Goal: Task Accomplishment & Management: Use online tool/utility

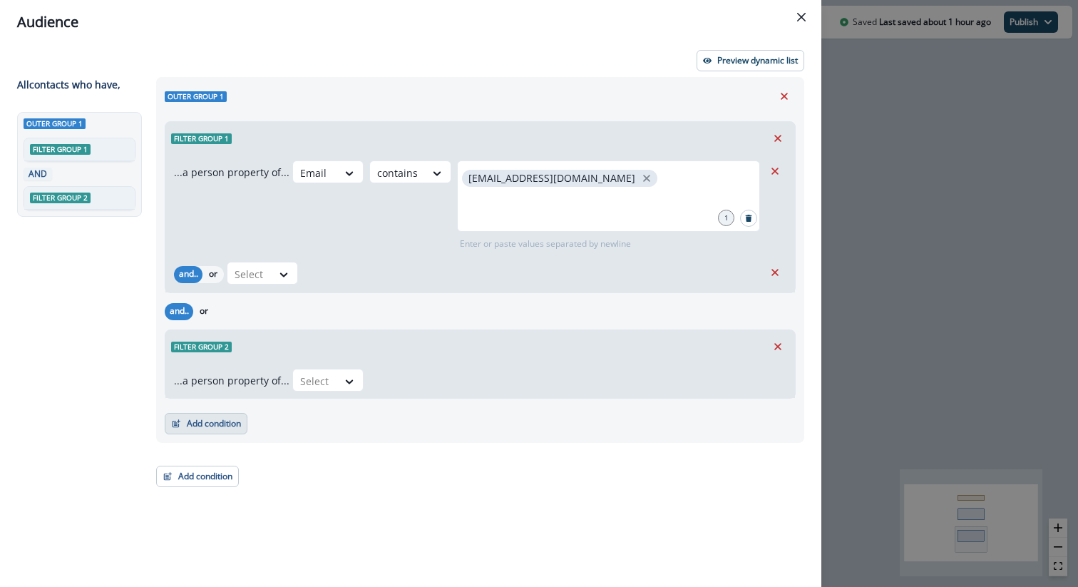
click at [205, 426] on button "Add condition" at bounding box center [206, 423] width 83 height 21
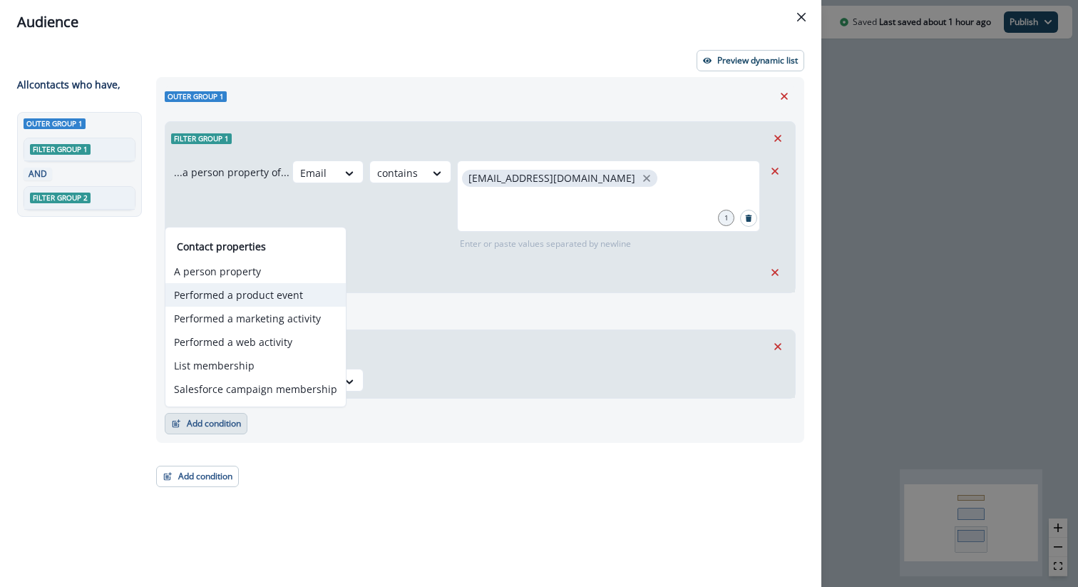
click at [243, 292] on button "Performed a product event" at bounding box center [255, 295] width 180 height 24
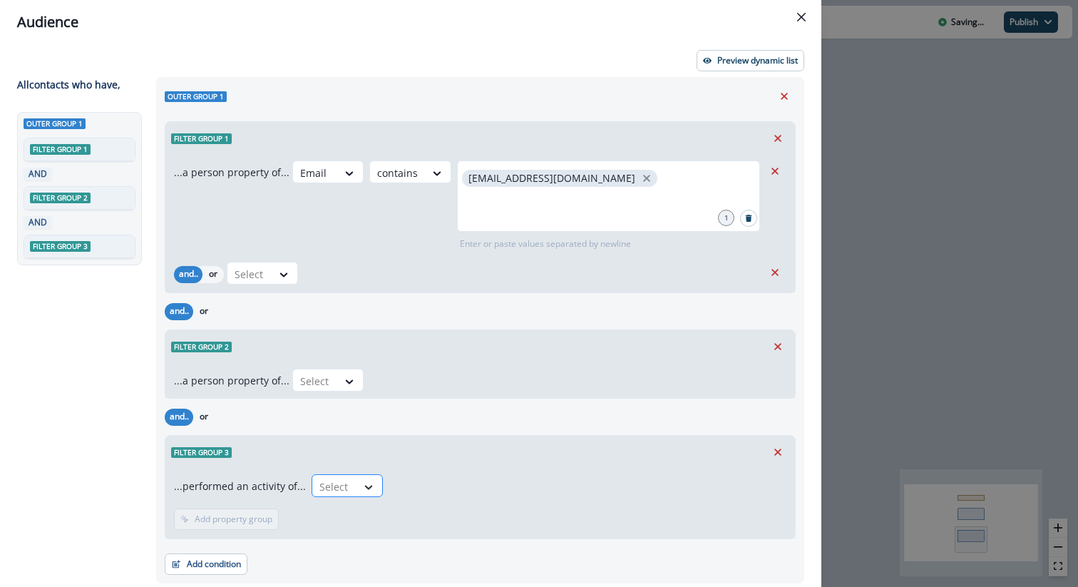
click at [365, 486] on icon at bounding box center [369, 487] width 8 height 4
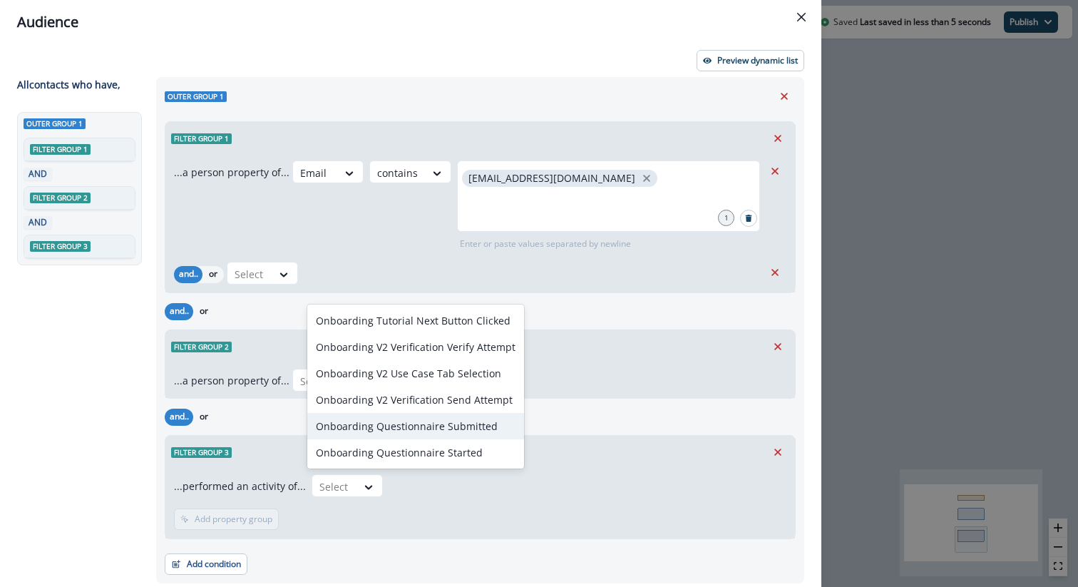
click at [414, 423] on div "Onboarding Questionnaire Submitted" at bounding box center [415, 426] width 217 height 26
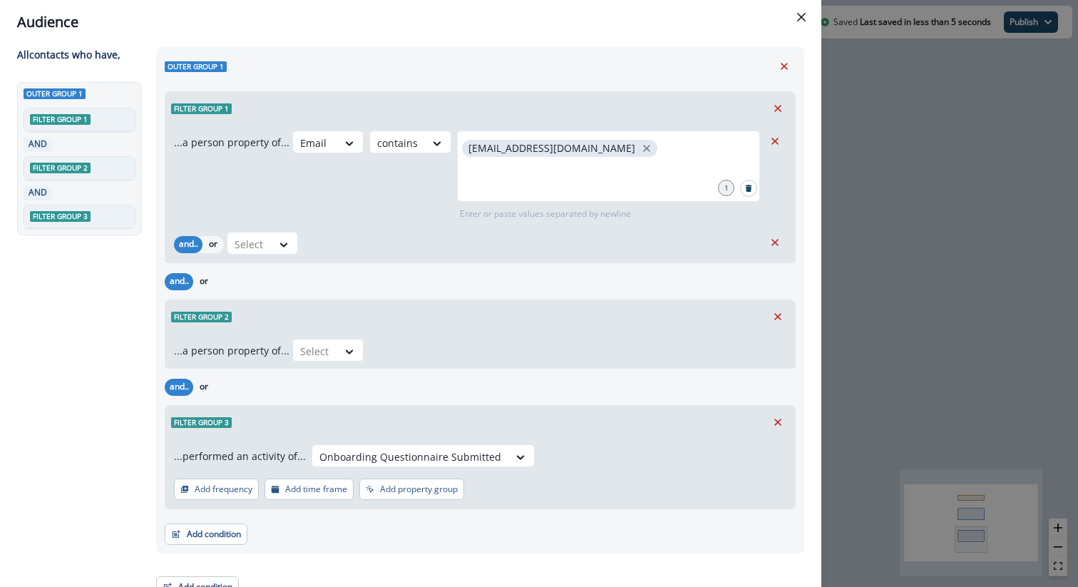
scroll to position [46, 0]
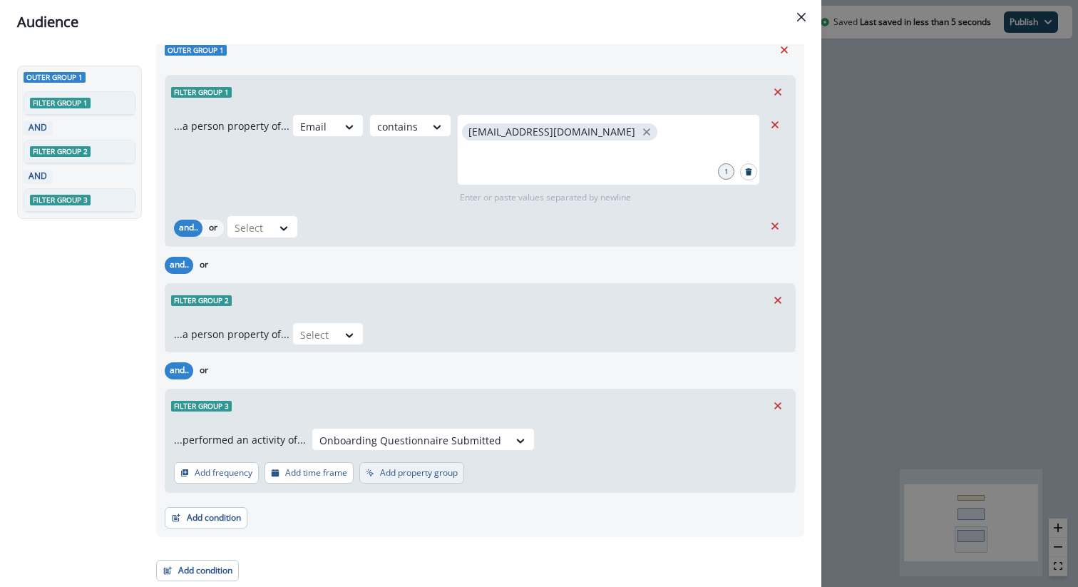
click at [394, 471] on p "Add property group" at bounding box center [419, 473] width 78 height 10
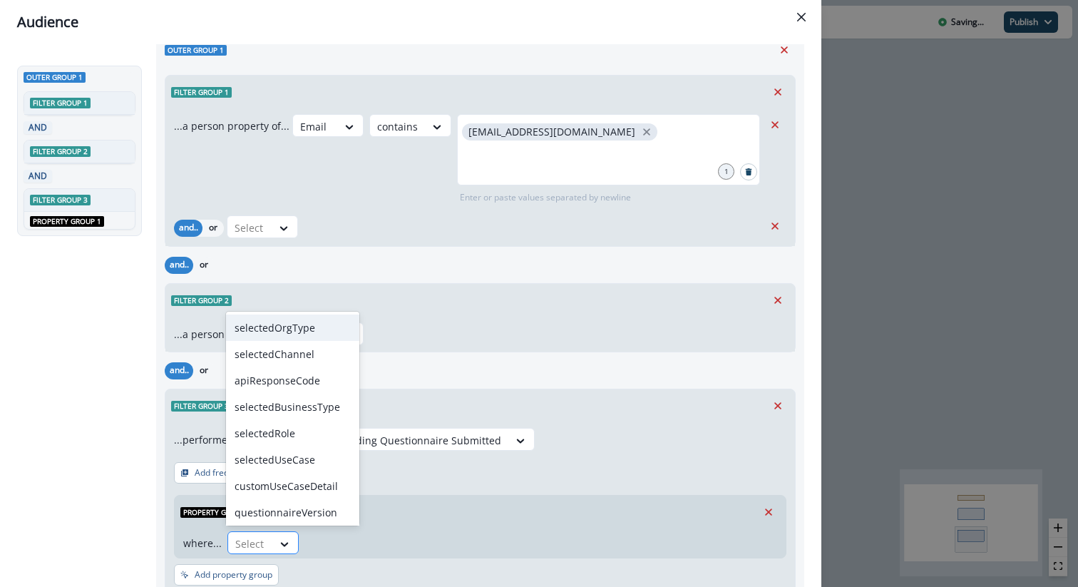
click at [270, 547] on div "Select" at bounding box center [250, 544] width 44 height 24
click at [290, 457] on div "selectedUseCase" at bounding box center [292, 459] width 133 height 26
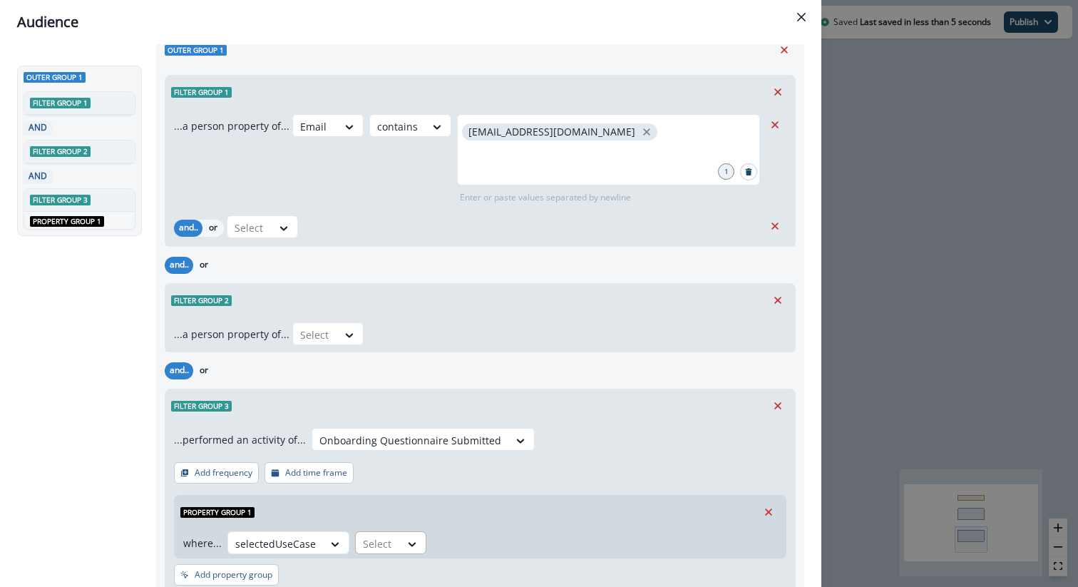
click at [386, 545] on div at bounding box center [378, 544] width 30 height 18
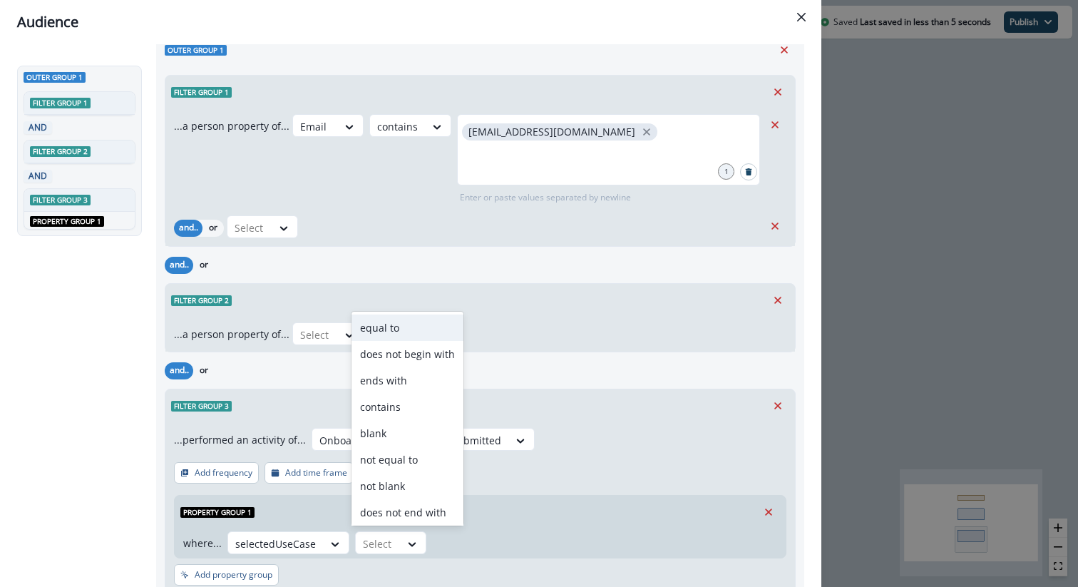
click at [379, 329] on div "equal to" at bounding box center [408, 327] width 112 height 26
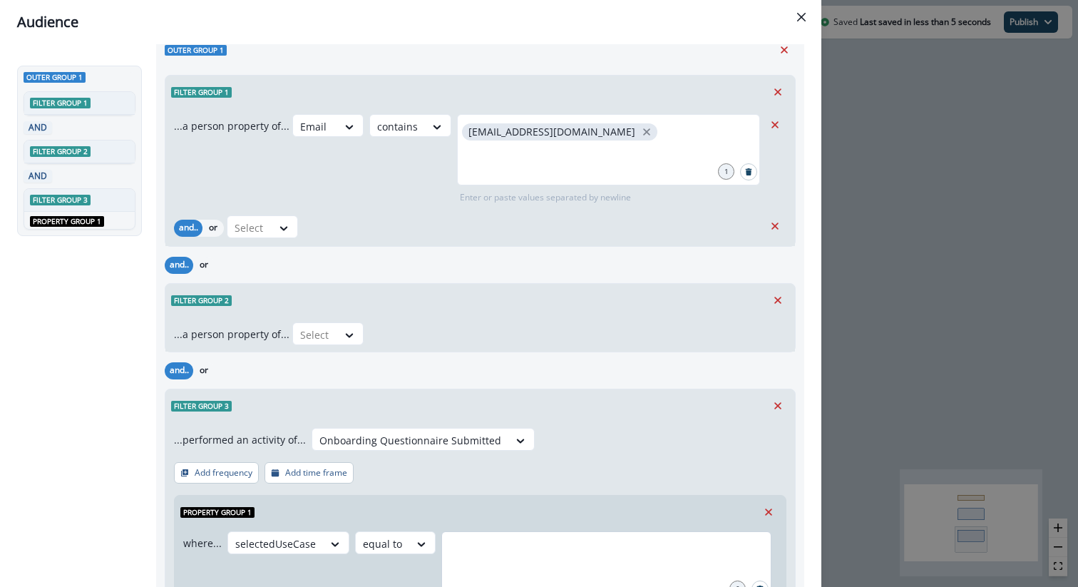
click at [478, 532] on div at bounding box center [606, 566] width 330 height 71
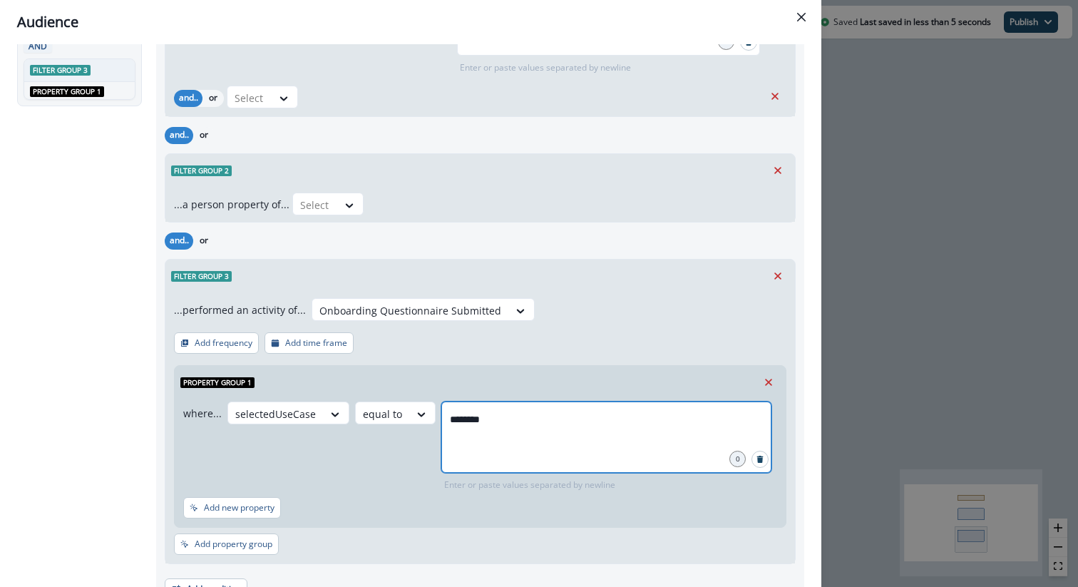
scroll to position [247, 0]
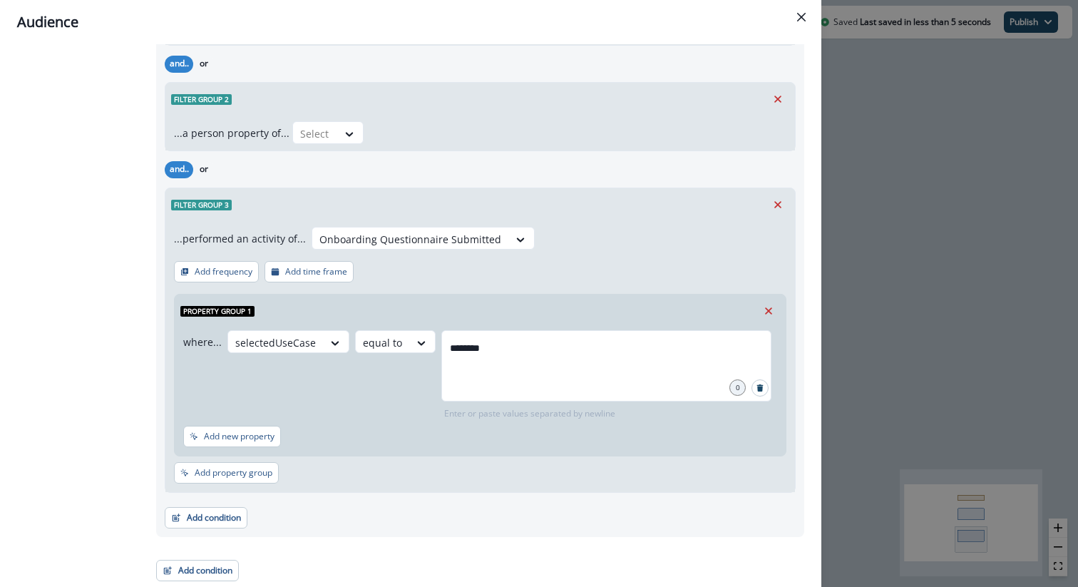
click at [527, 444] on div "Add new property" at bounding box center [480, 439] width 594 height 27
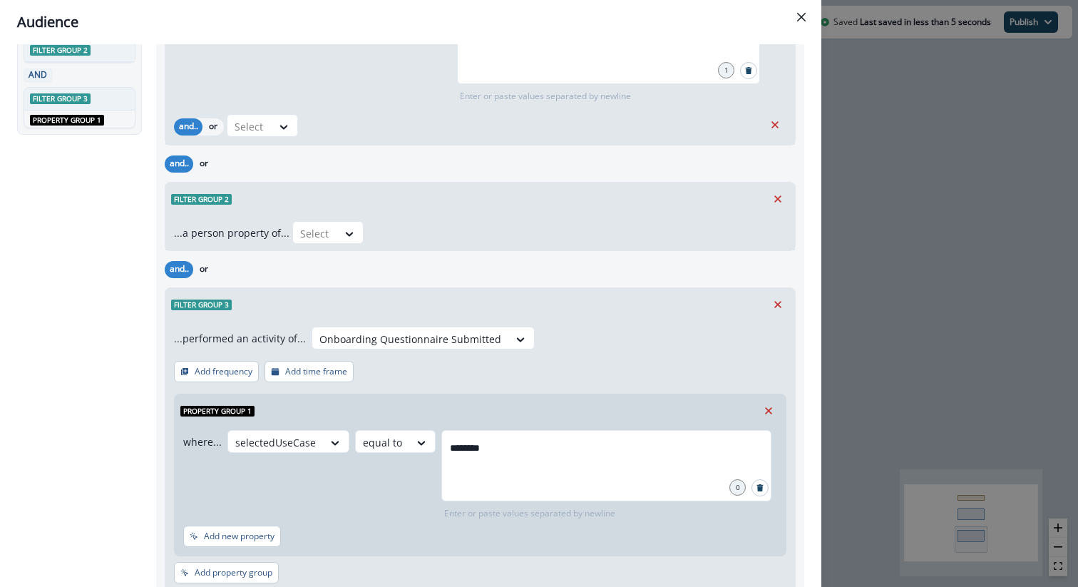
scroll to position [150, 0]
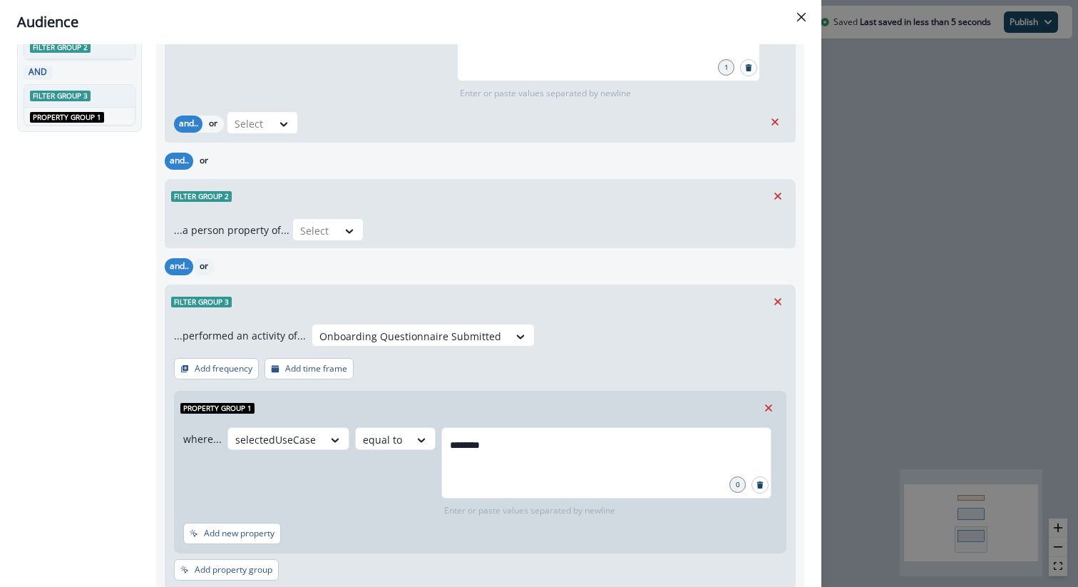
click at [209, 264] on button "or" at bounding box center [203, 266] width 21 height 17
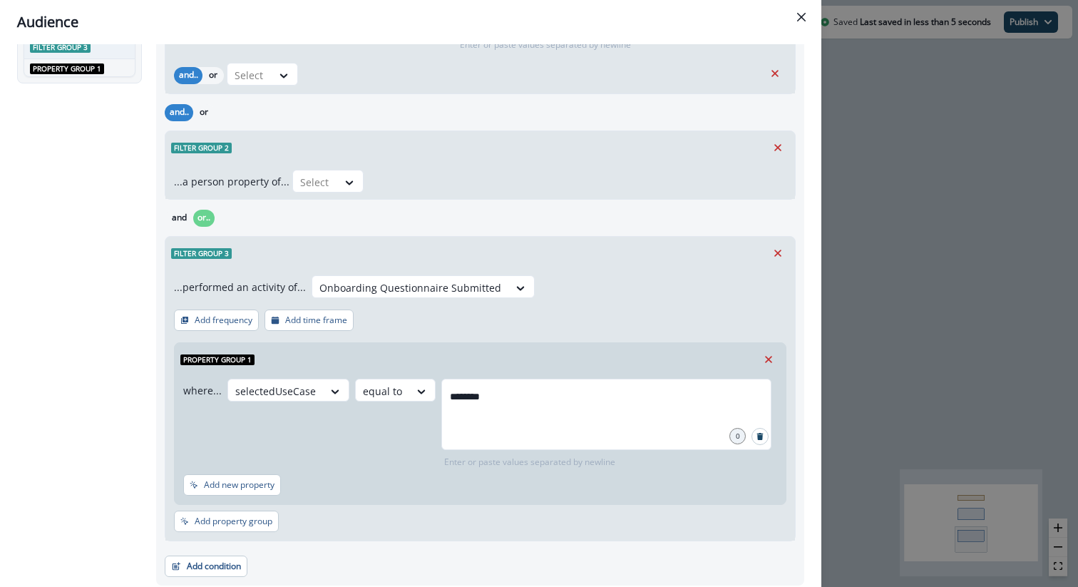
scroll to position [247, 0]
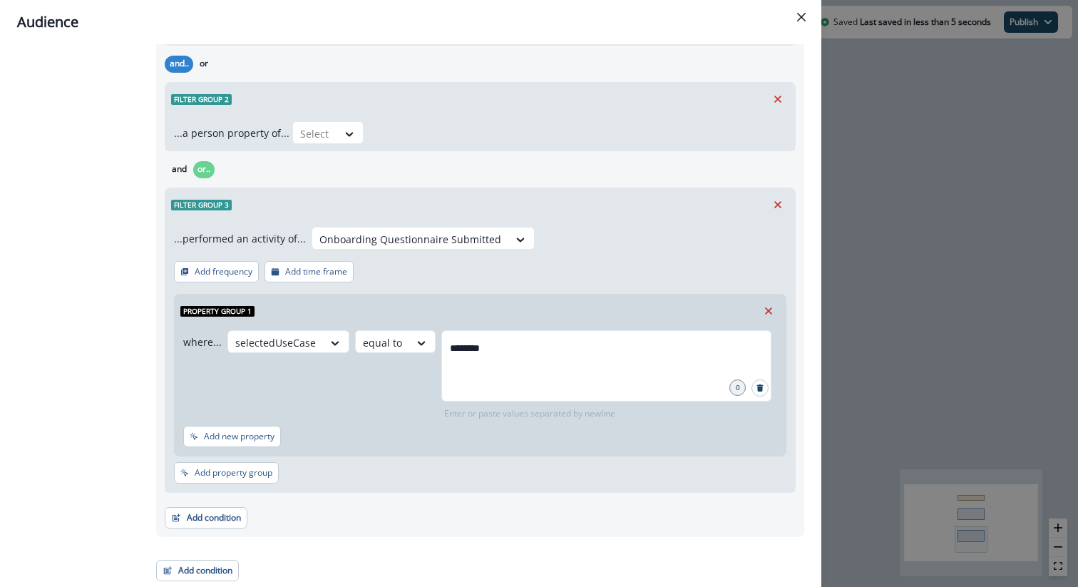
click at [406, 538] on div "Outer group 1 Filter group 1 ...a person property of... Email contains [EMAIL_A…" at bounding box center [476, 206] width 657 height 752
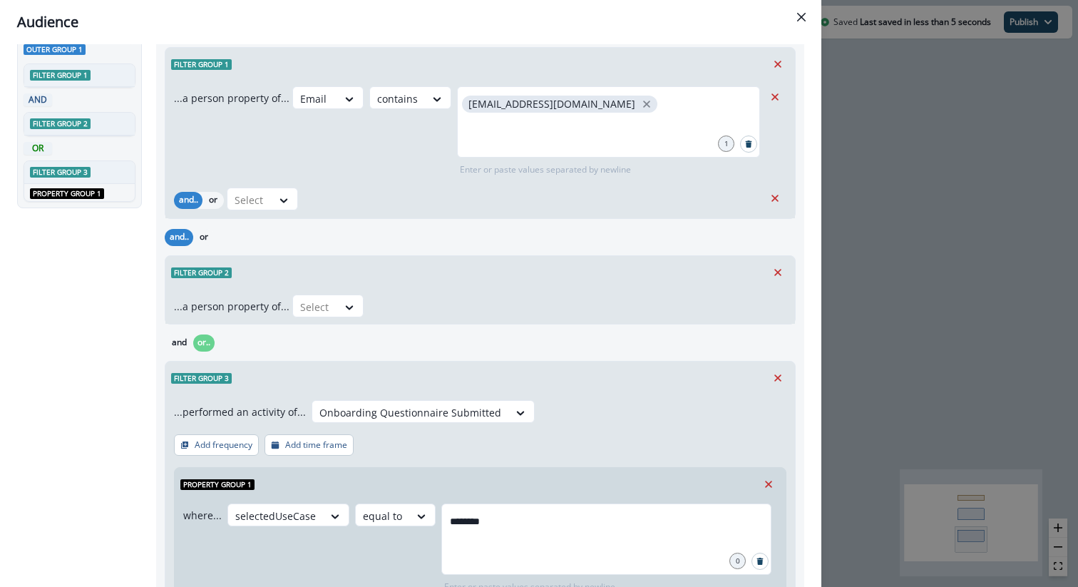
scroll to position [0, 0]
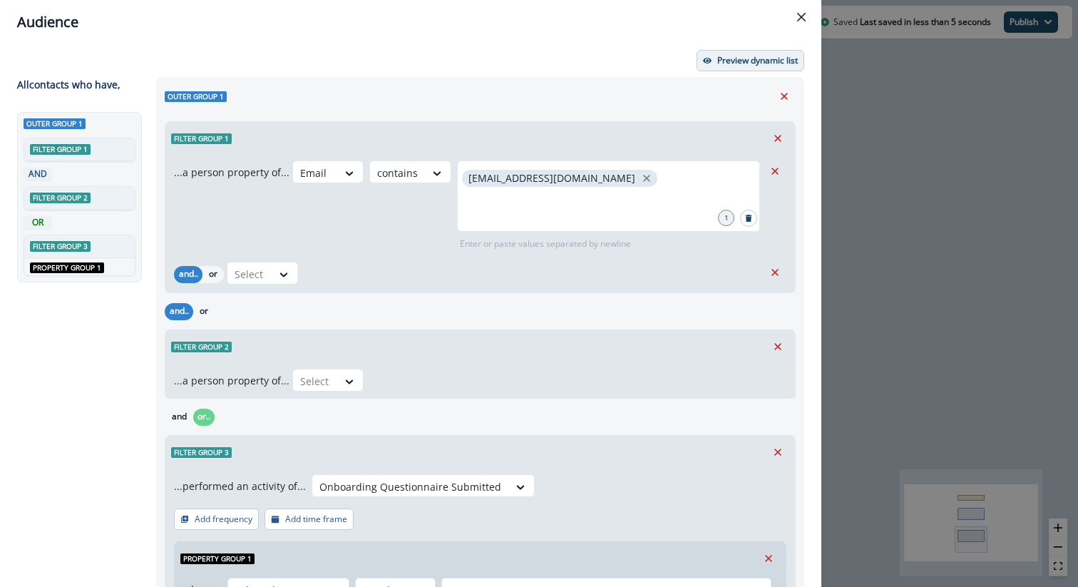
click at [752, 51] on button "Preview dynamic list" at bounding box center [751, 60] width 108 height 21
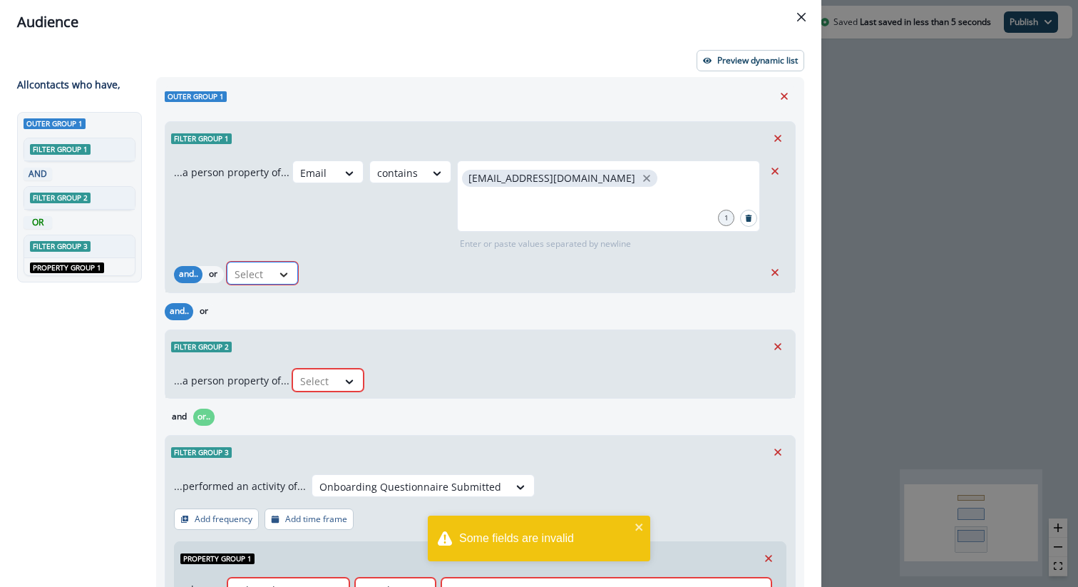
click at [282, 274] on icon at bounding box center [284, 274] width 8 height 4
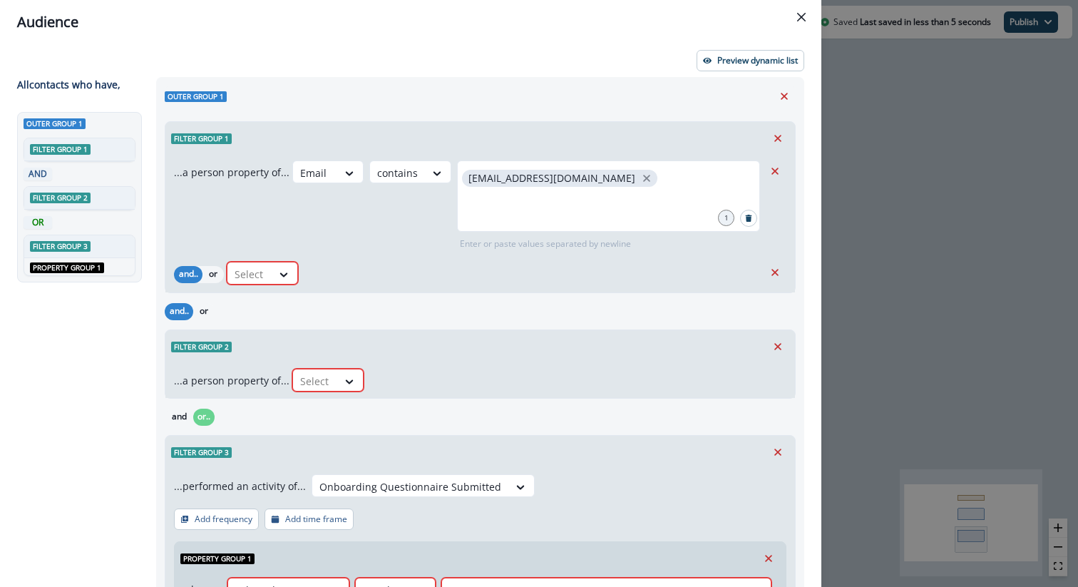
click at [319, 250] on div "...a person property of... Email contains [EMAIL_ADDRESS][DOMAIN_NAME] 1 Enter …" at bounding box center [480, 224] width 630 height 138
click at [778, 270] on icon "Remove" at bounding box center [775, 272] width 13 height 13
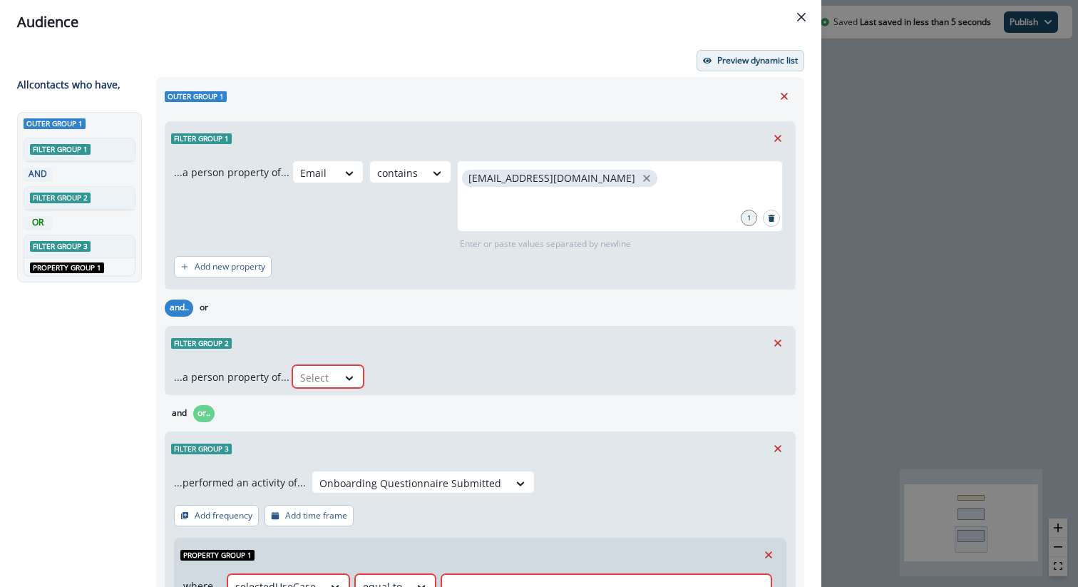
click at [750, 53] on button "Preview dynamic list" at bounding box center [751, 60] width 108 height 21
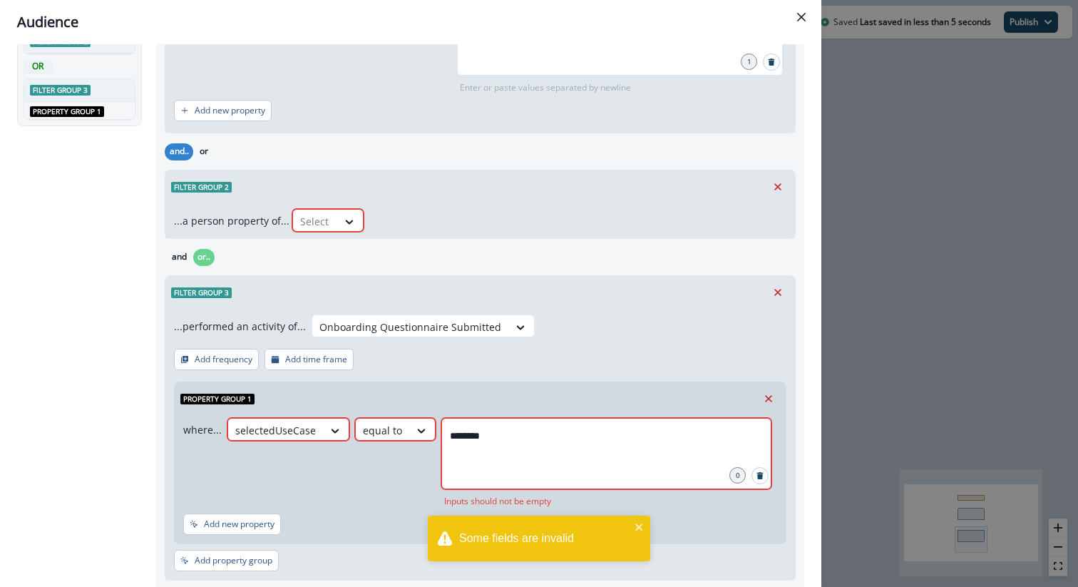
scroll to position [244, 0]
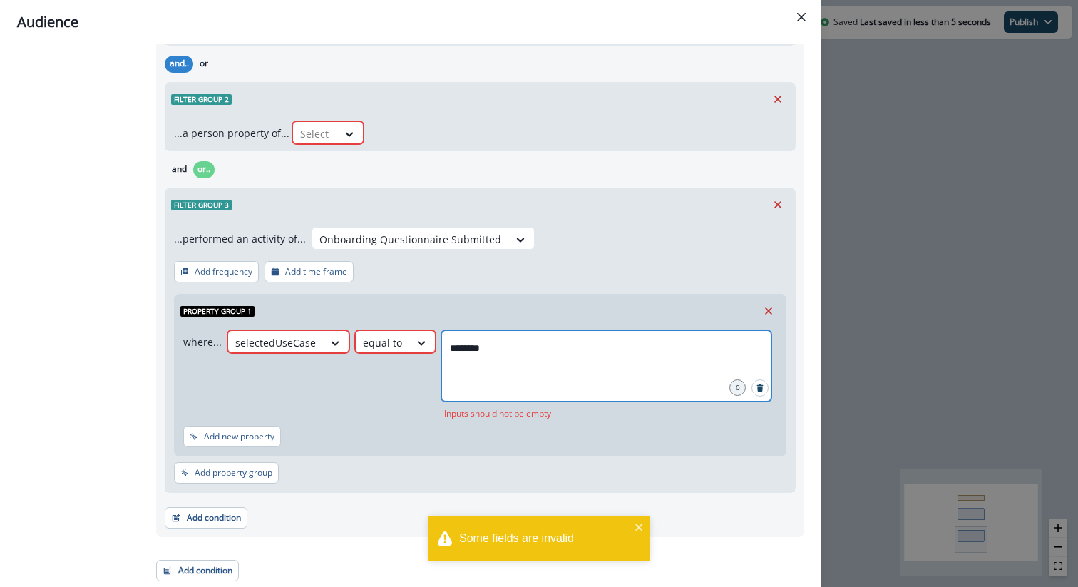
click at [486, 353] on input "********" at bounding box center [607, 348] width 326 height 29
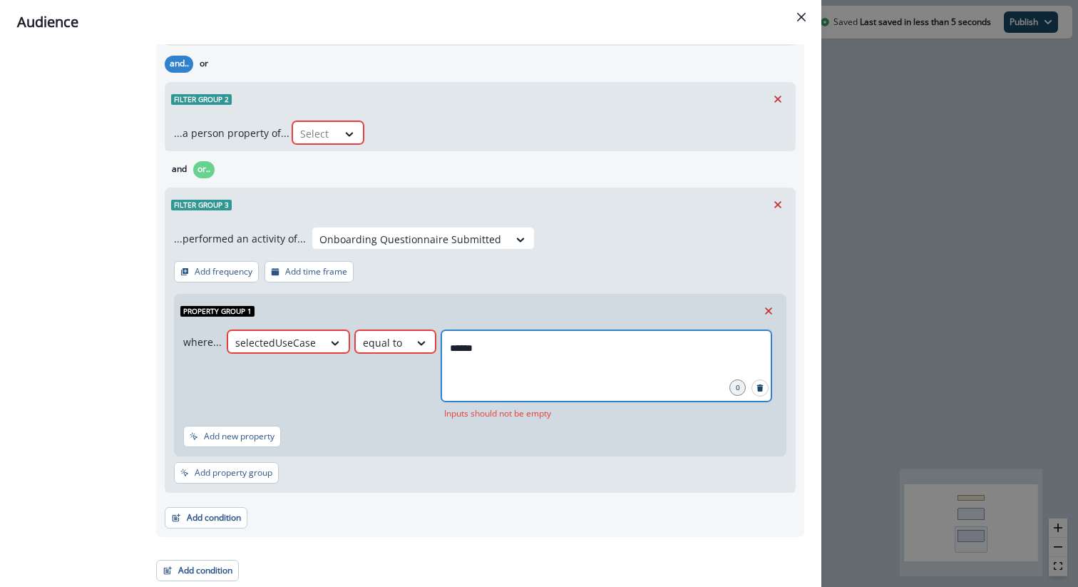
type input "******"
click at [643, 459] on div "...performed an activity of... Onboarding Questionnaire Submitted Add frequency…" at bounding box center [480, 356] width 630 height 271
click at [347, 339] on div at bounding box center [335, 343] width 24 height 14
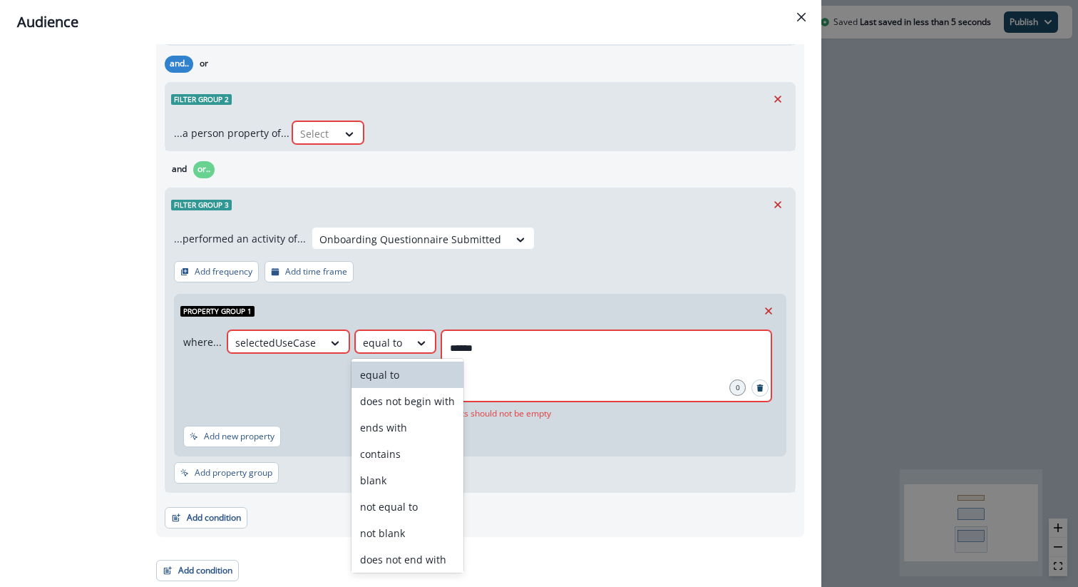
click at [388, 374] on div "equal to" at bounding box center [408, 375] width 112 height 26
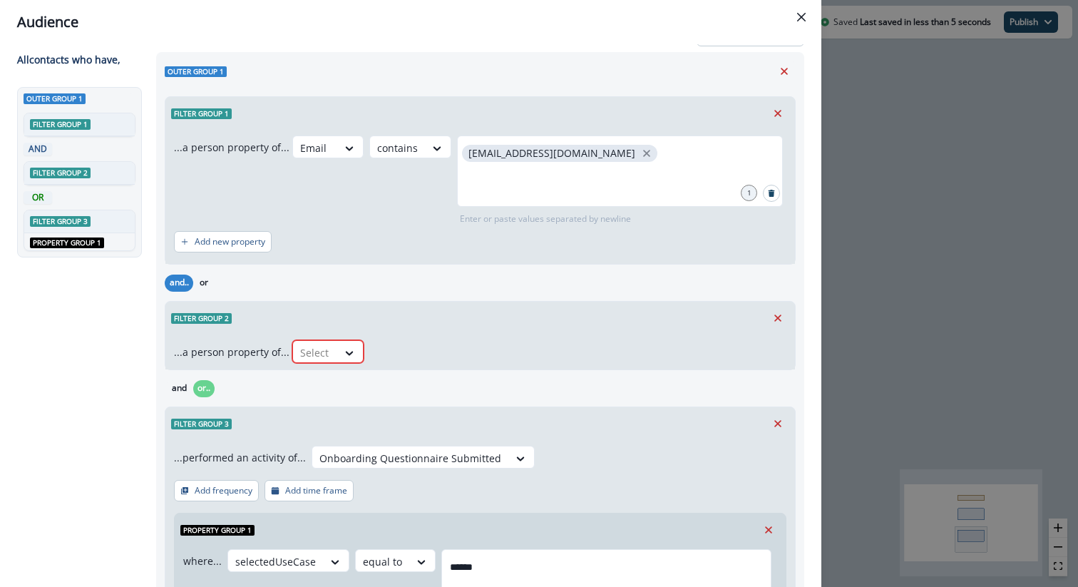
scroll to position [0, 0]
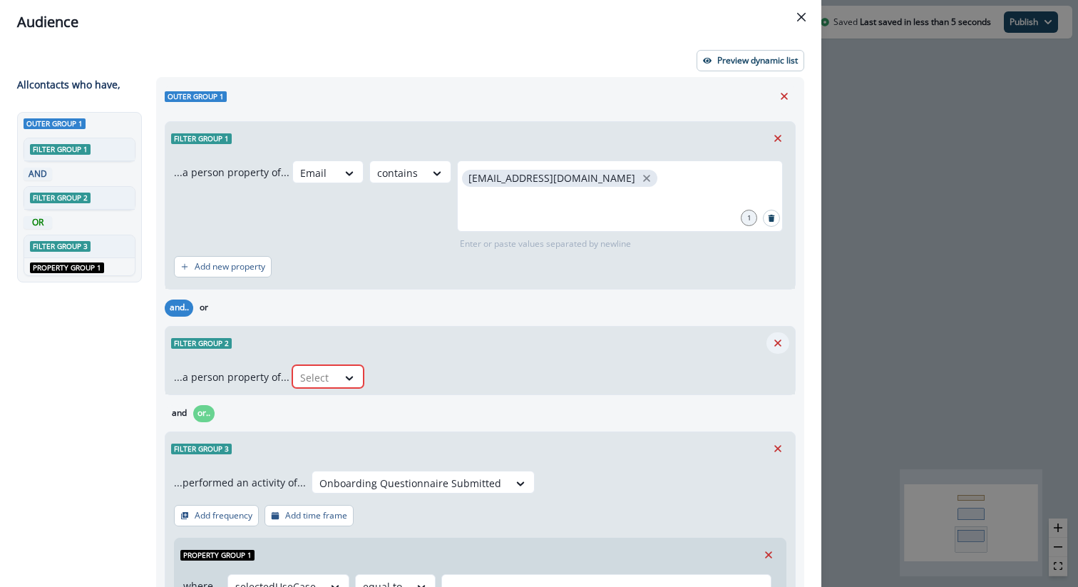
click at [779, 338] on icon "Remove" at bounding box center [778, 343] width 13 height 13
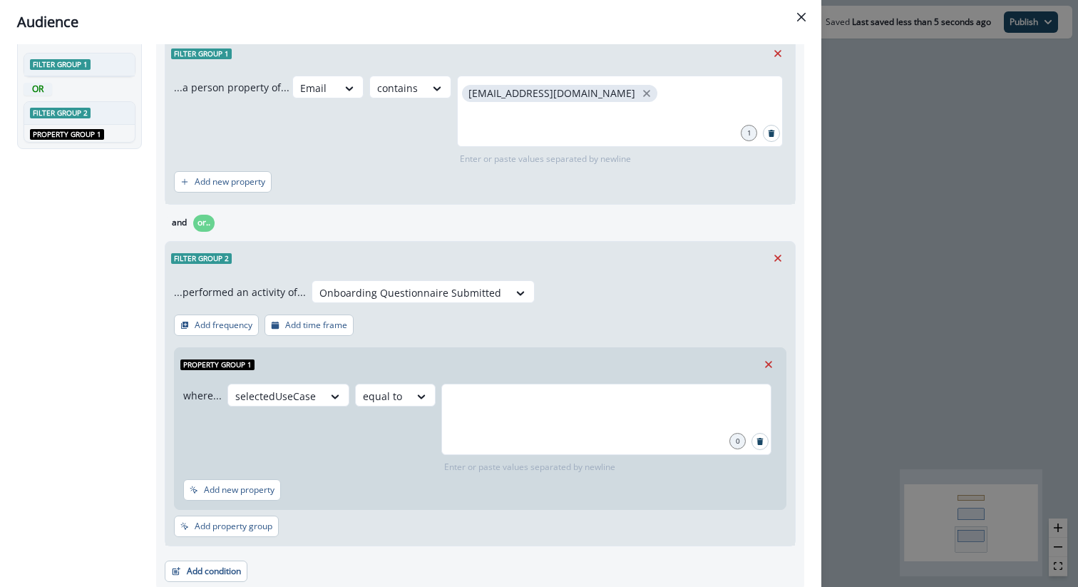
scroll to position [138, 0]
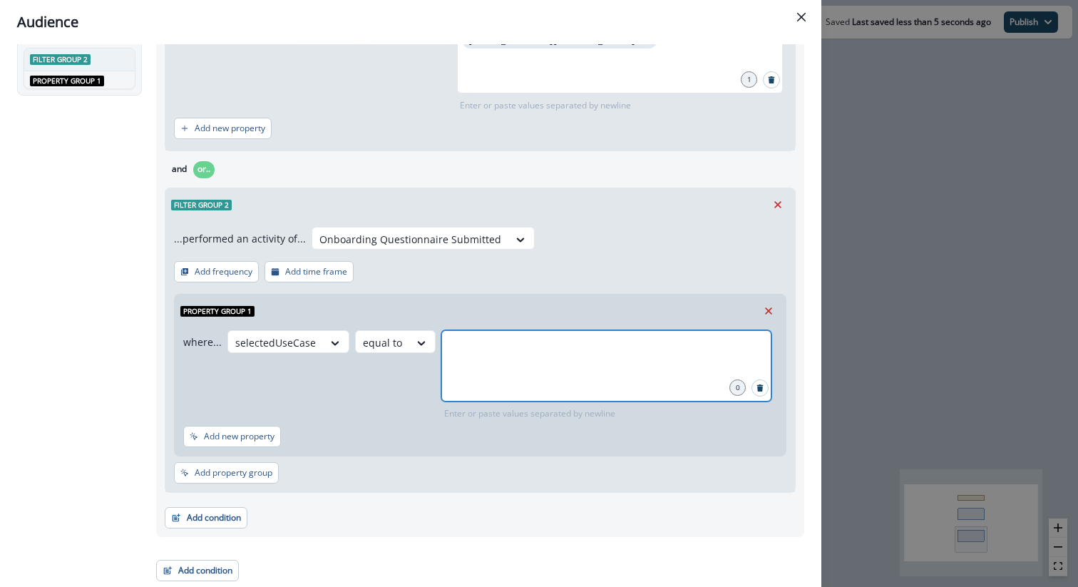
click at [524, 342] on input "text" at bounding box center [607, 348] width 326 height 29
type input "******"
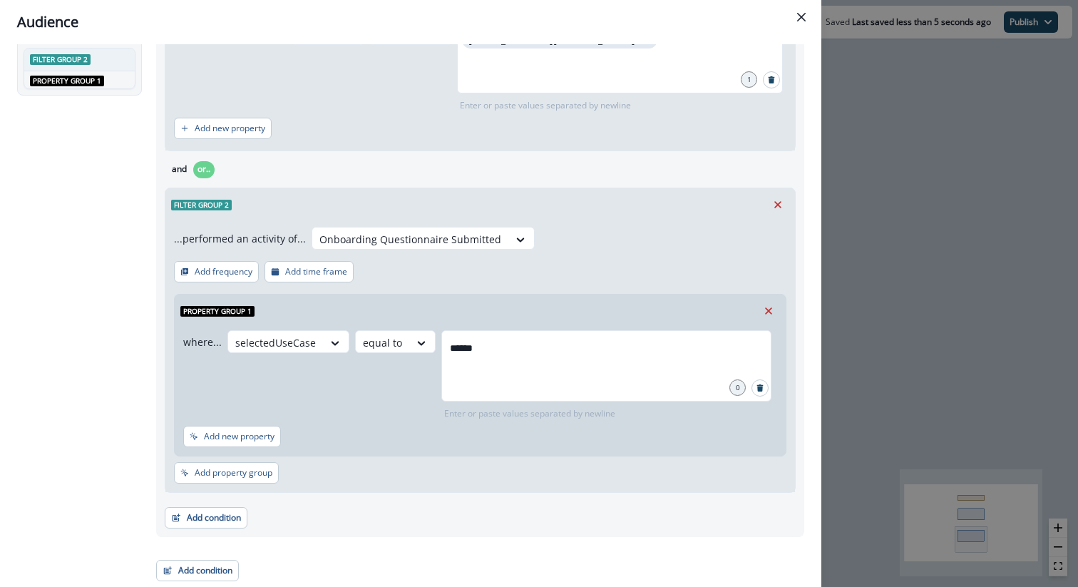
click at [523, 508] on div "Add condition Contact properties A person property Performed a product event Pe…" at bounding box center [480, 511] width 631 height 36
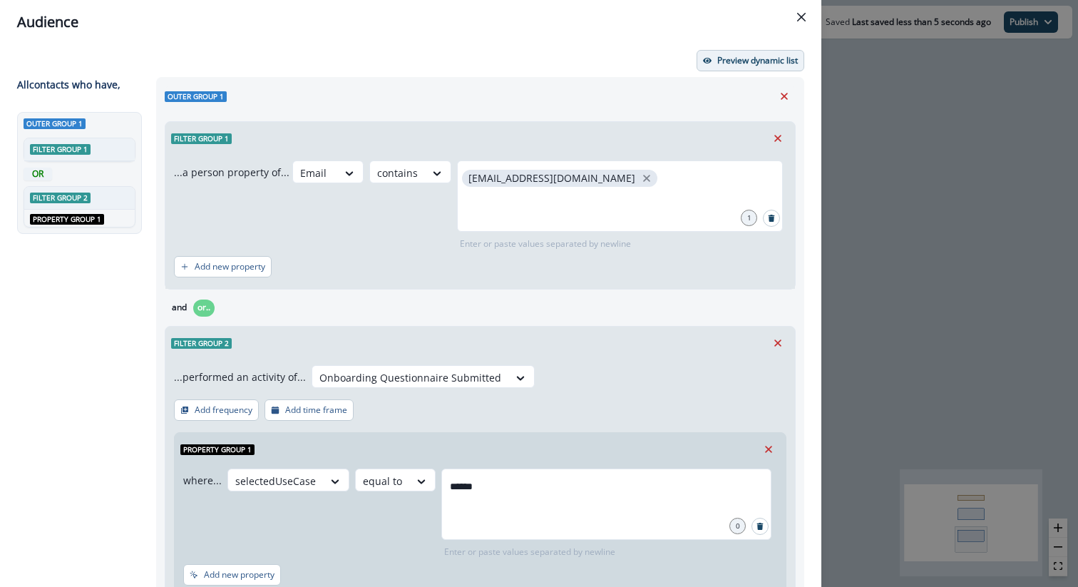
click at [733, 58] on p "Preview dynamic list" at bounding box center [757, 61] width 81 height 10
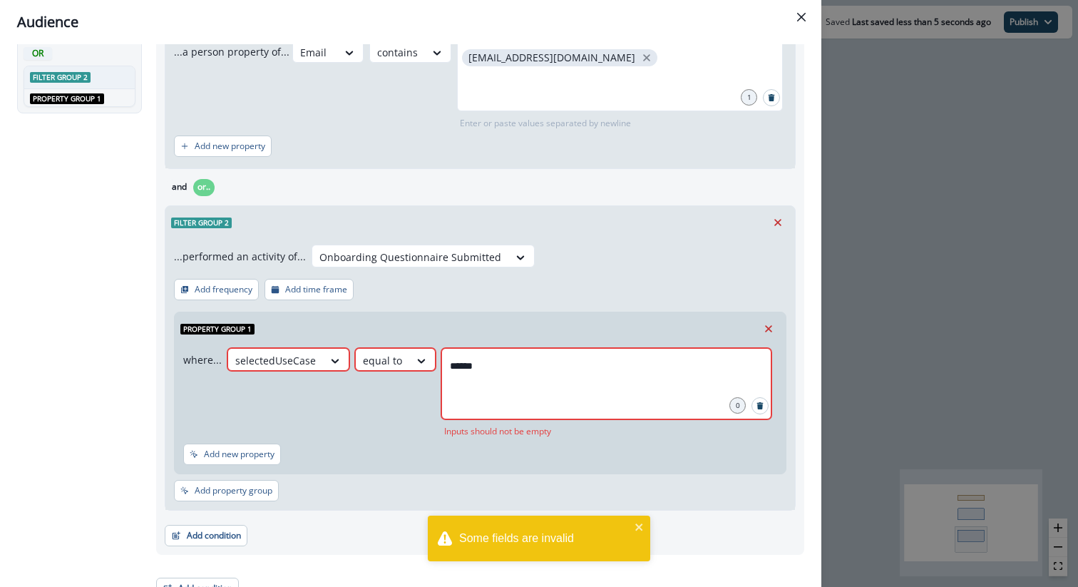
scroll to position [138, 0]
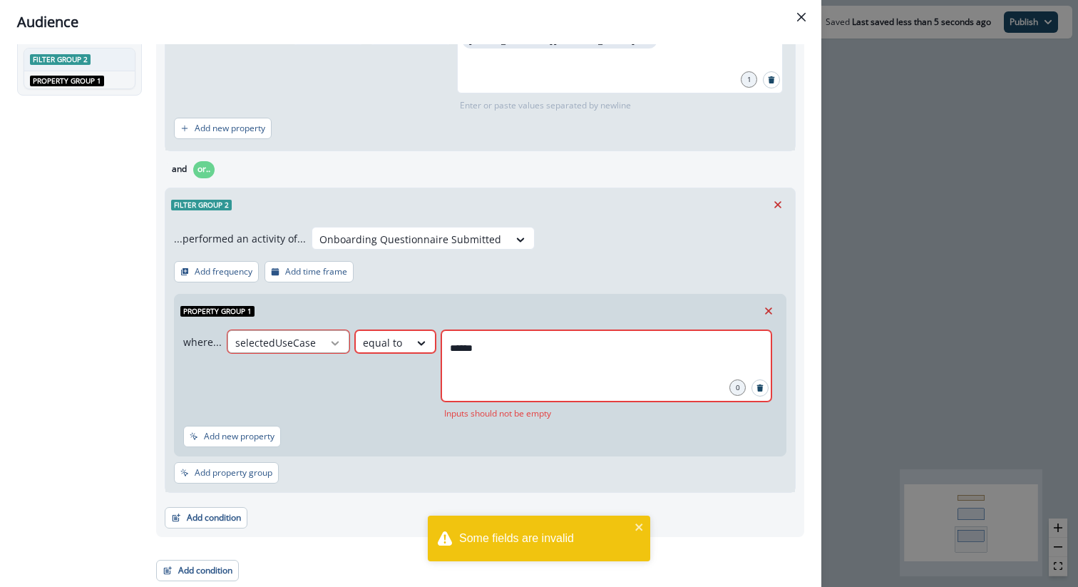
click at [329, 347] on icon at bounding box center [335, 343] width 13 height 14
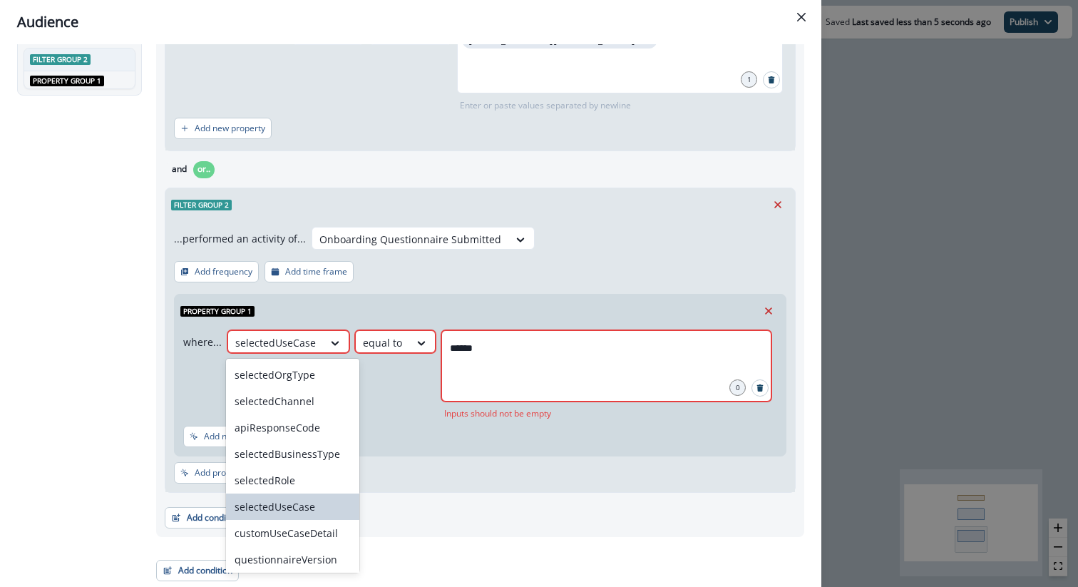
click at [306, 503] on div "selectedUseCase" at bounding box center [292, 506] width 133 height 26
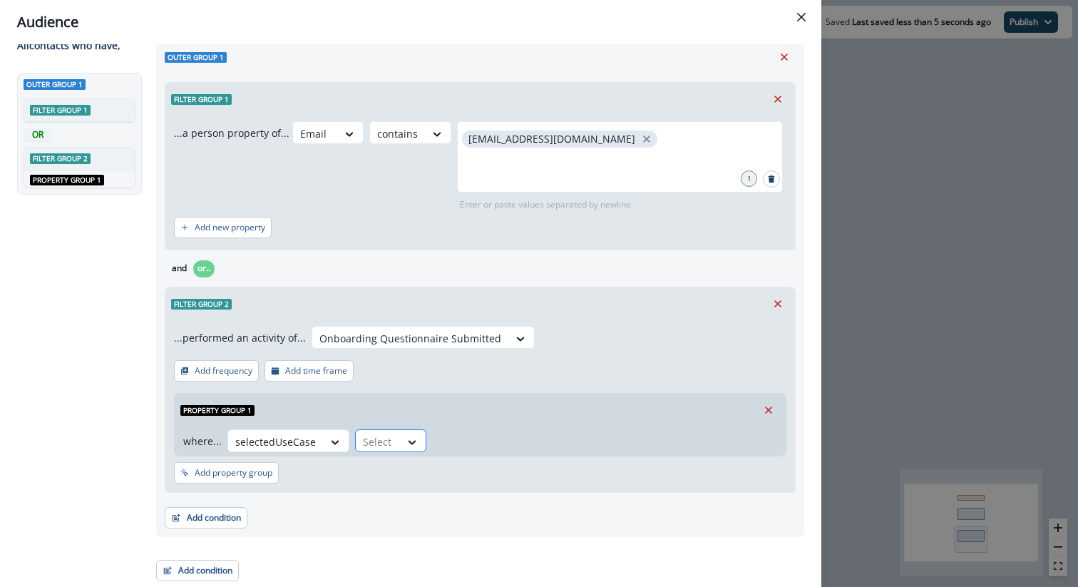
click at [387, 437] on div at bounding box center [378, 442] width 30 height 18
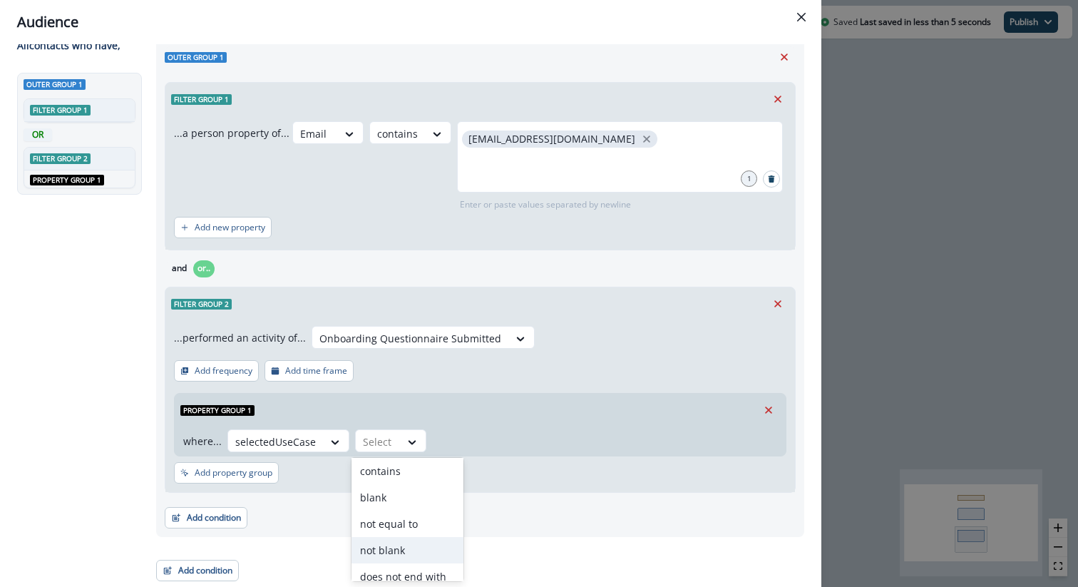
scroll to position [81, 0]
click at [393, 473] on div "contains" at bounding box center [408, 472] width 112 height 26
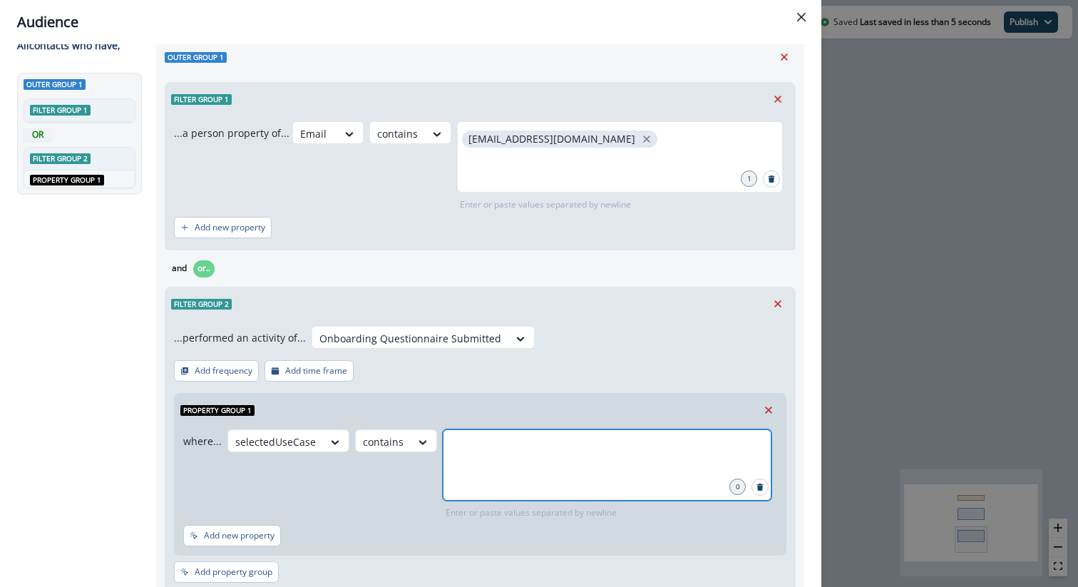
click at [466, 442] on input "text" at bounding box center [607, 447] width 324 height 29
type input "******"
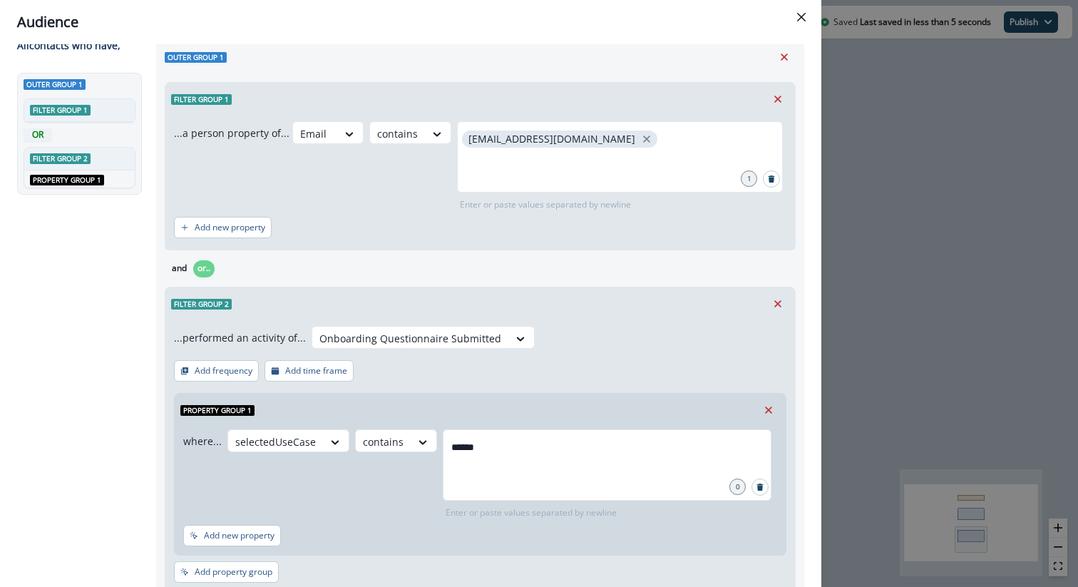
click at [545, 530] on div "Add new property" at bounding box center [480, 538] width 594 height 27
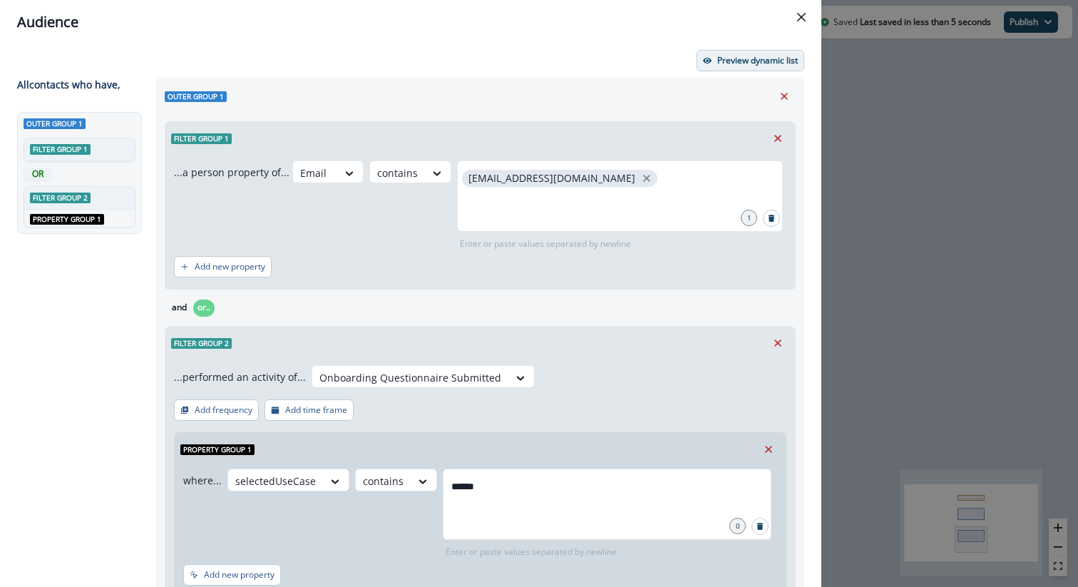
click at [731, 58] on p "Preview dynamic list" at bounding box center [757, 61] width 81 height 10
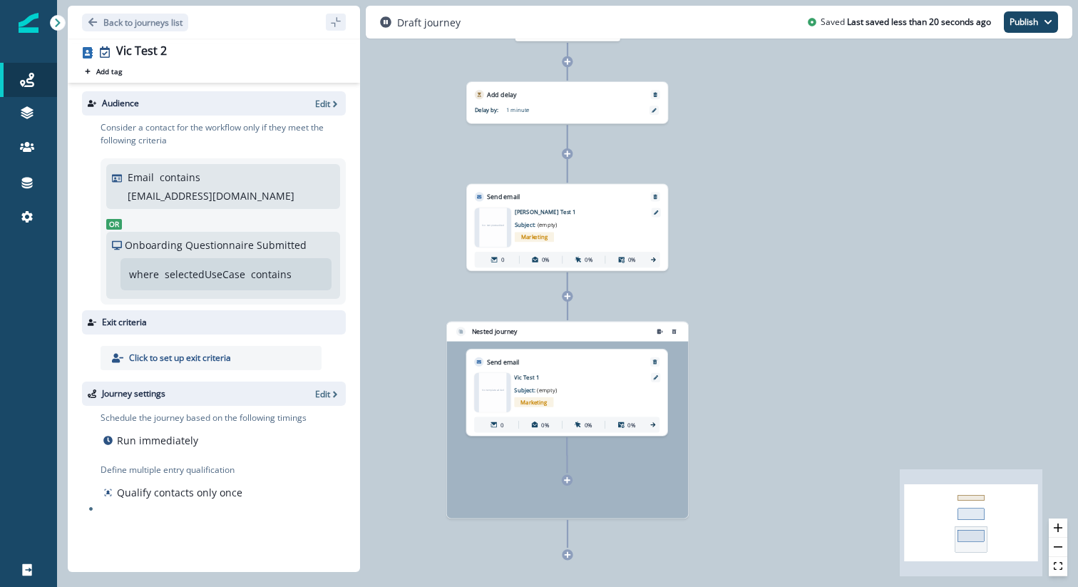
click at [240, 258] on div "where selectedUseCase contains" at bounding box center [226, 274] width 211 height 32
click at [238, 267] on p "selectedUseCase" at bounding box center [205, 274] width 81 height 15
click at [318, 102] on p "Edit" at bounding box center [322, 104] width 15 height 12
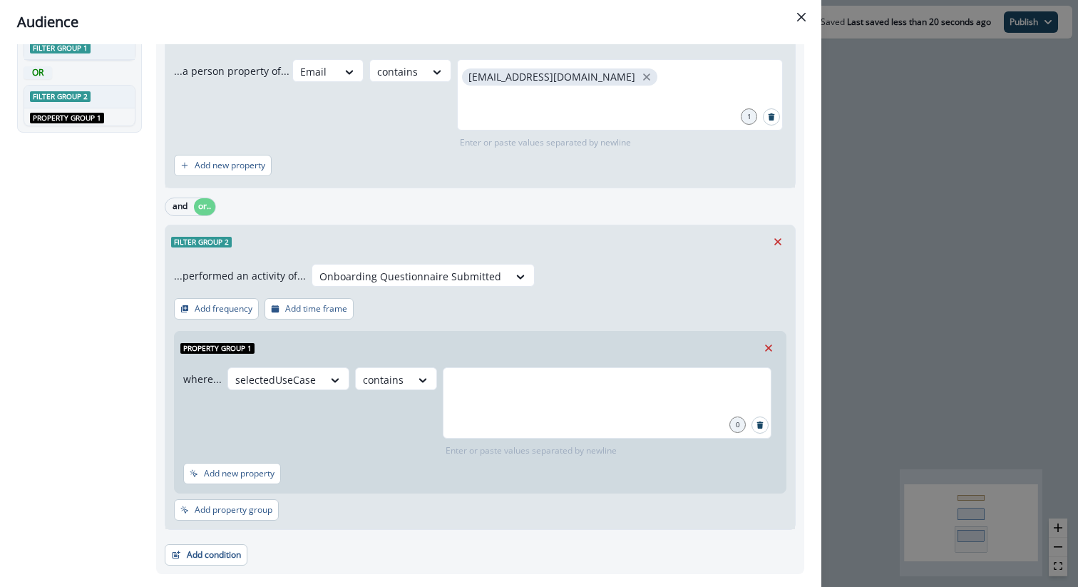
scroll to position [134, 0]
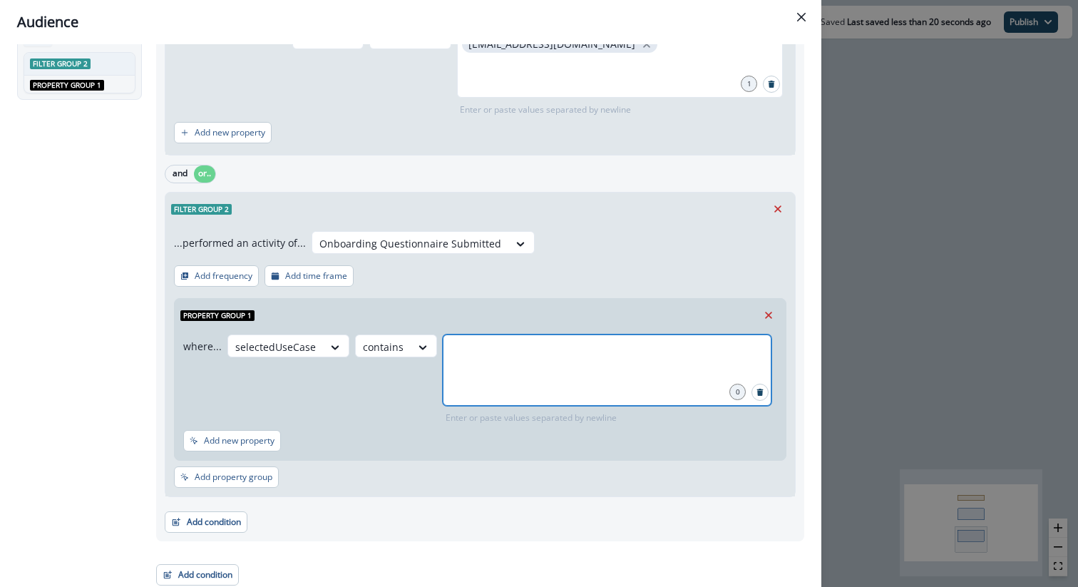
click at [508, 358] on input "text" at bounding box center [607, 352] width 324 height 29
type input "******"
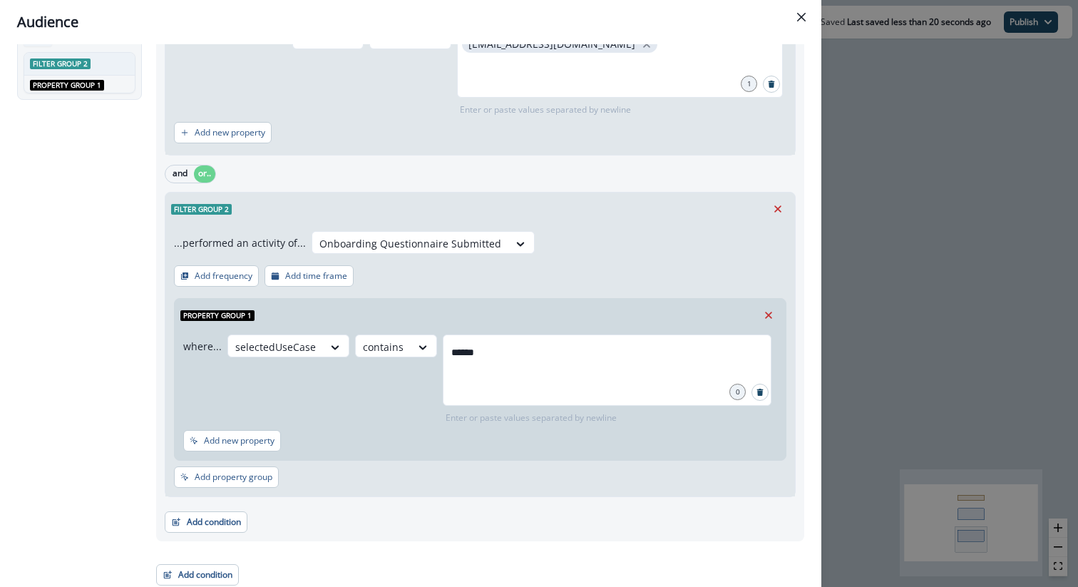
click at [524, 516] on div "Add condition Contact properties A person property Performed a product event Pe…" at bounding box center [480, 515] width 631 height 36
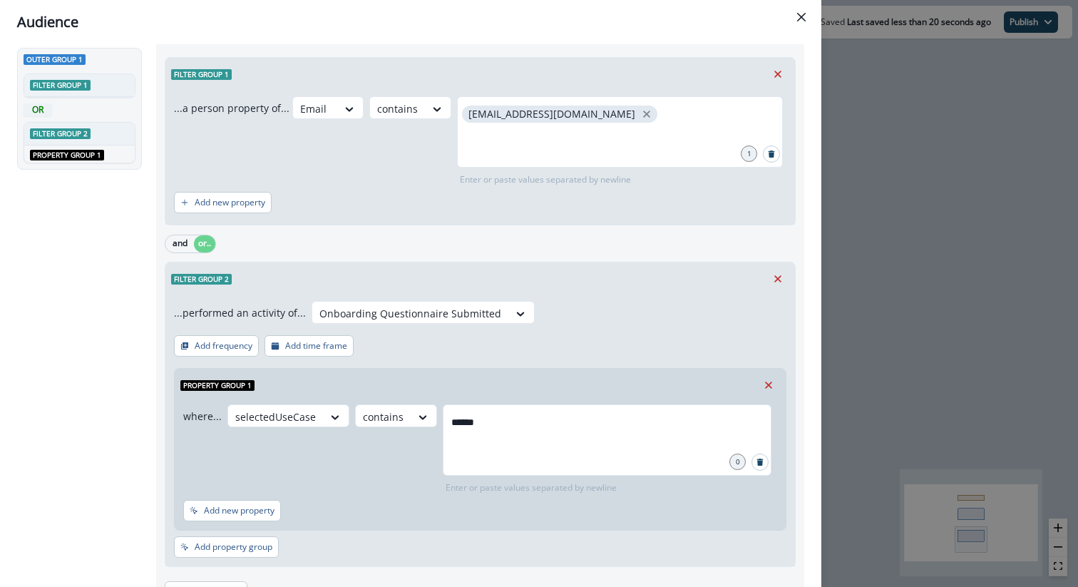
scroll to position [0, 0]
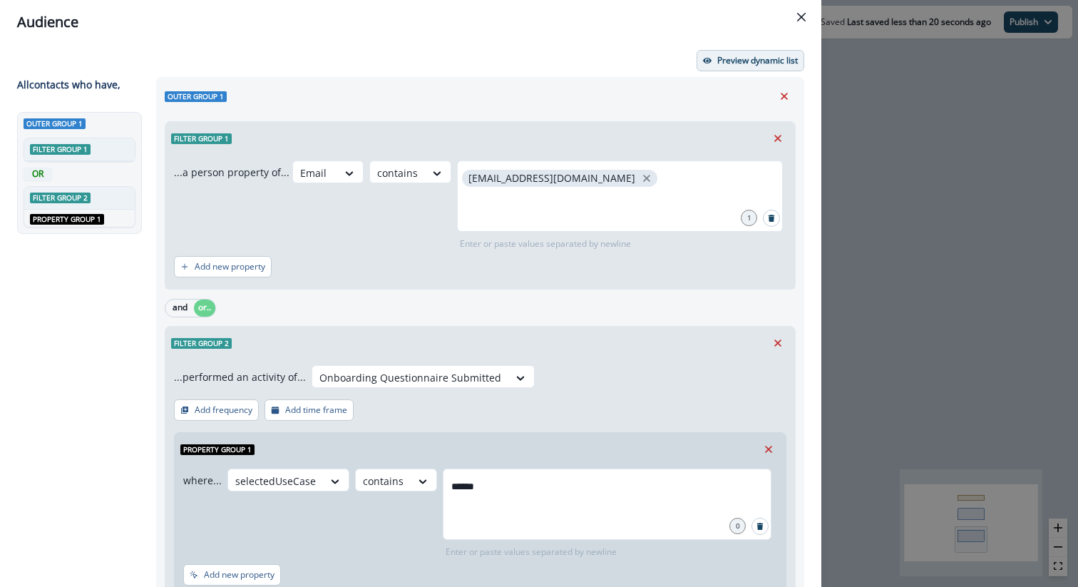
click at [711, 52] on button "Preview dynamic list" at bounding box center [751, 60] width 108 height 21
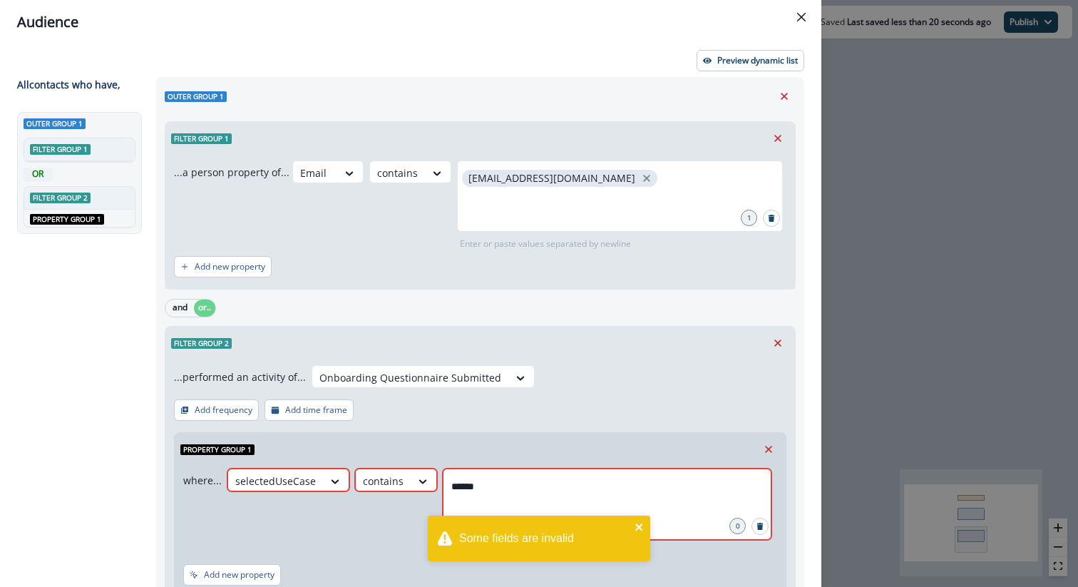
click at [640, 525] on icon "close" at bounding box center [638, 526] width 7 height 7
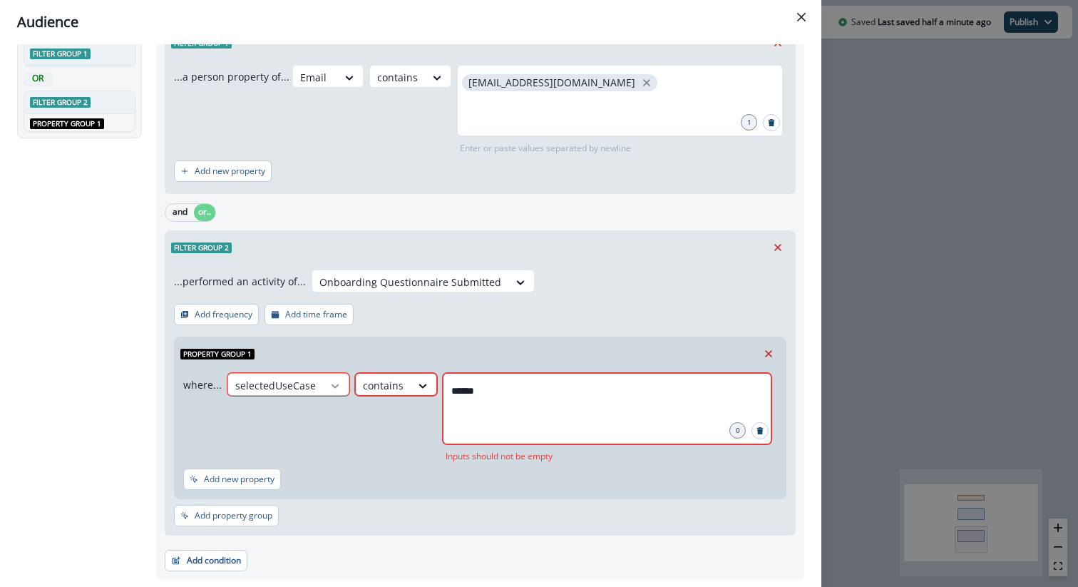
scroll to position [101, 0]
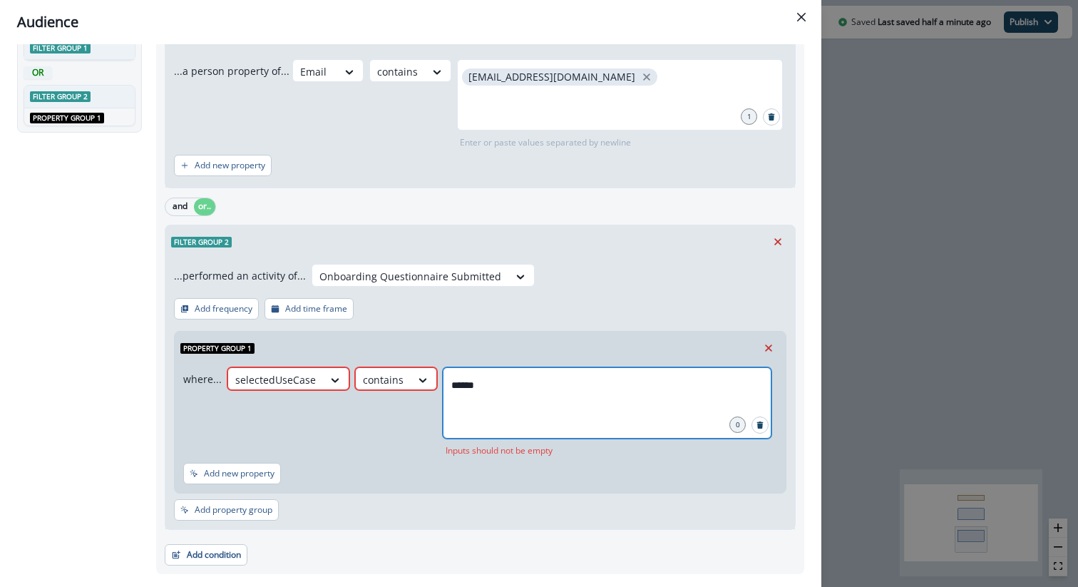
click at [506, 394] on input "******" at bounding box center [607, 385] width 324 height 29
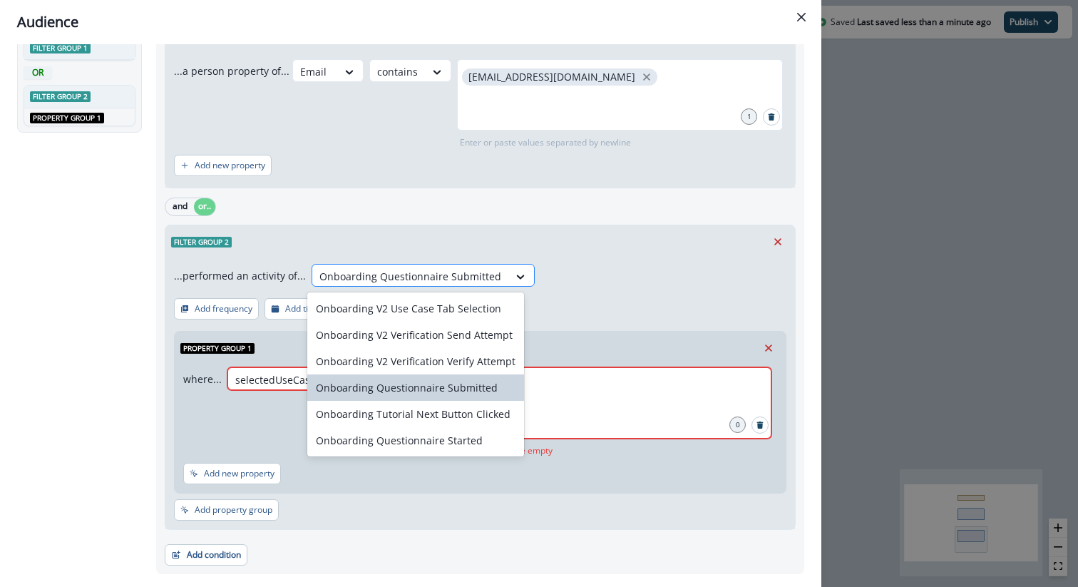
click at [446, 276] on div at bounding box center [410, 276] width 182 height 18
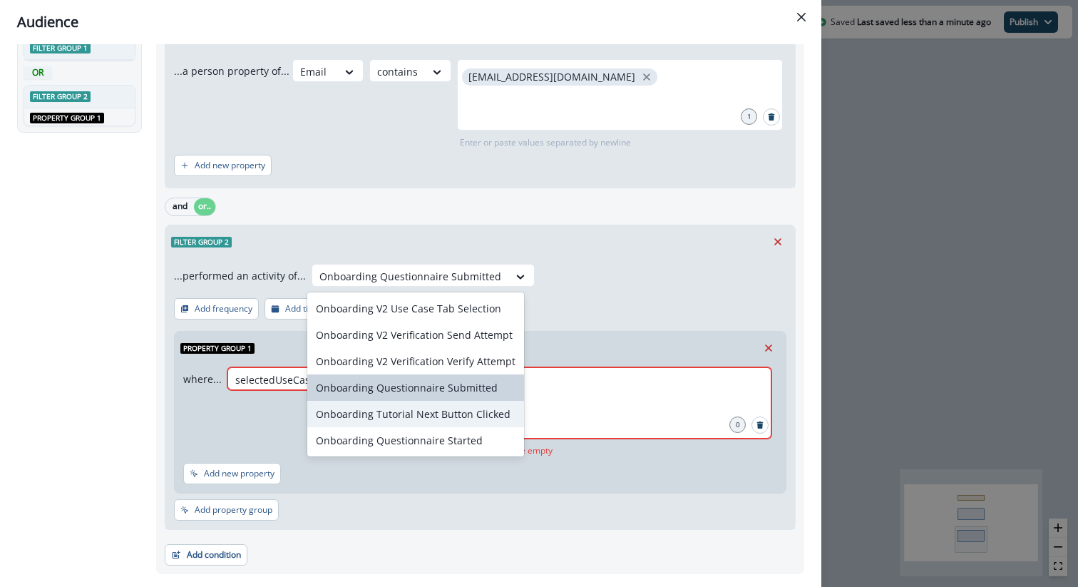
click at [451, 418] on div "Onboarding Tutorial Next Button Clicked" at bounding box center [415, 414] width 217 height 26
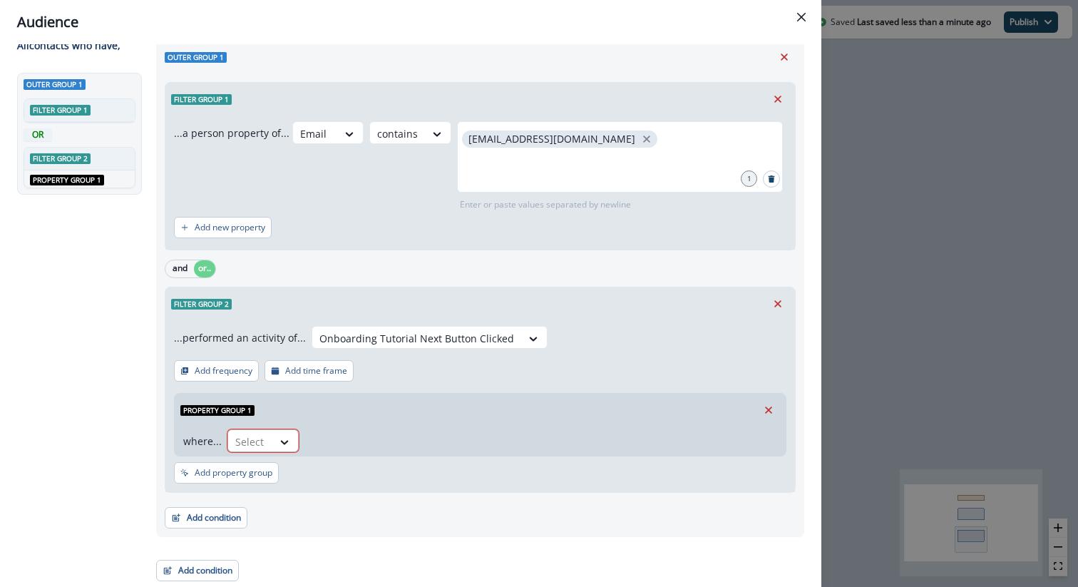
click at [283, 433] on div at bounding box center [285, 442] width 26 height 24
click at [273, 491] on div "usecase" at bounding box center [290, 480] width 128 height 26
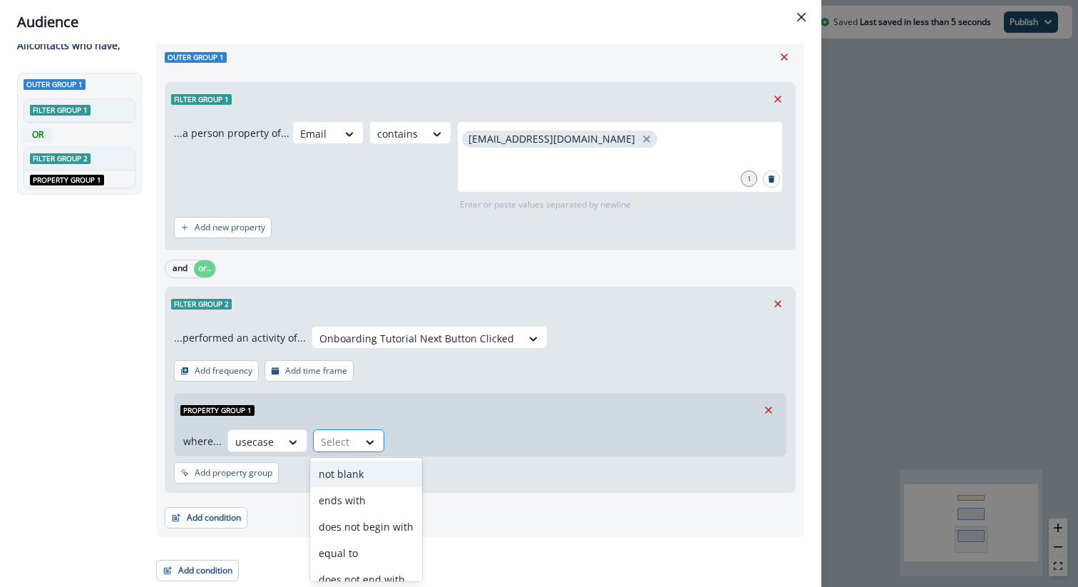
click at [362, 429] on div "Select" at bounding box center [348, 440] width 71 height 23
click at [351, 523] on div "contains" at bounding box center [366, 518] width 112 height 26
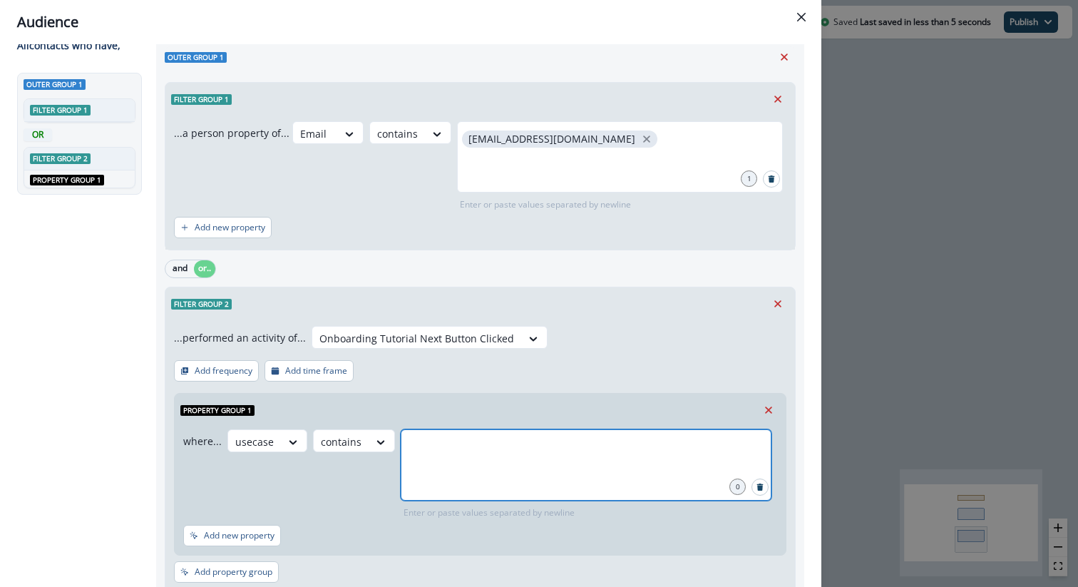
click at [488, 447] on input "text" at bounding box center [586, 447] width 367 height 29
type input "******"
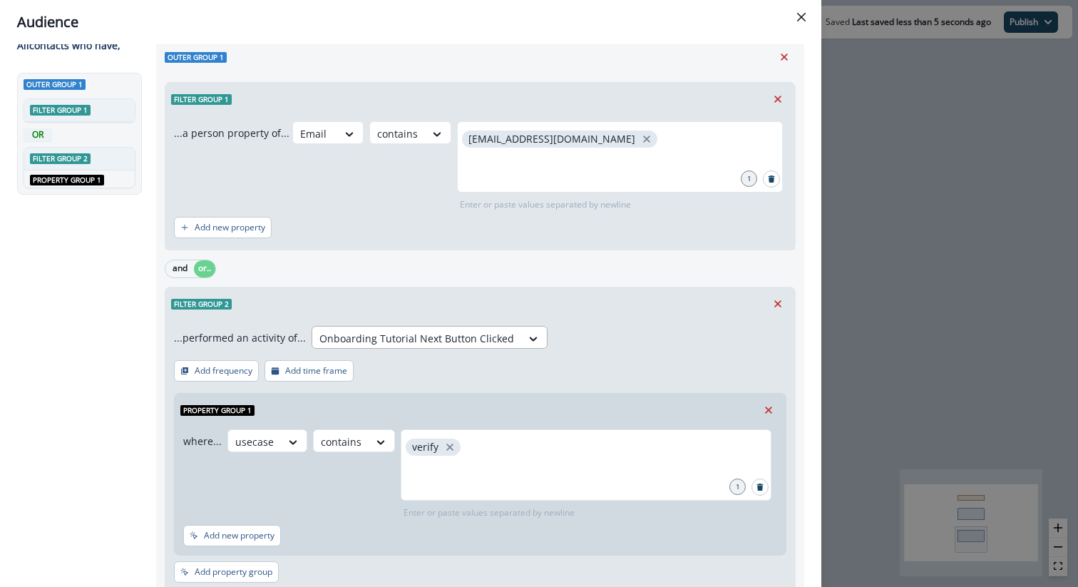
click at [444, 337] on div at bounding box center [416, 338] width 195 height 18
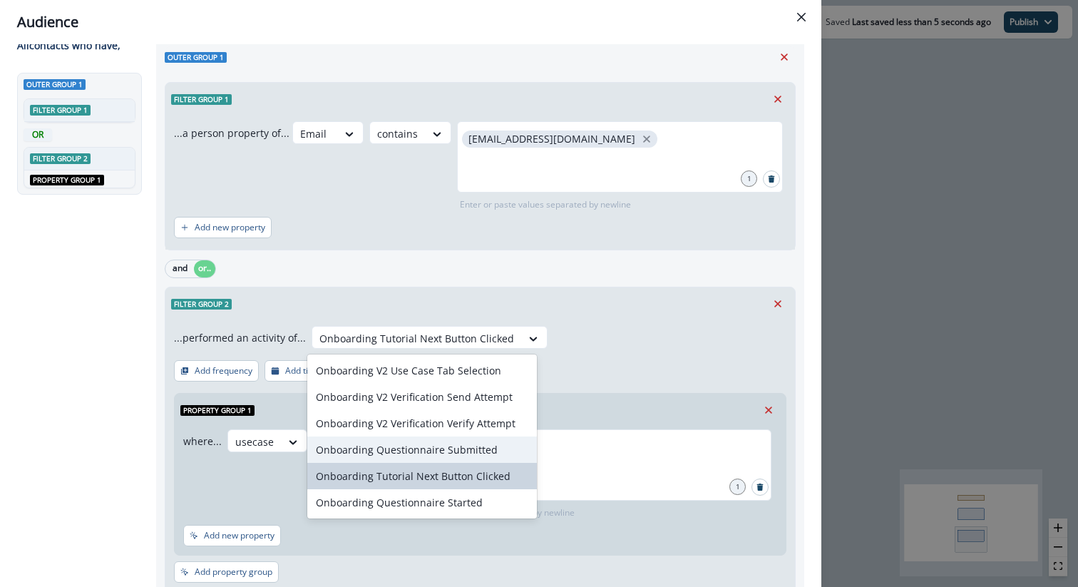
click at [394, 445] on div "Onboarding Questionnaire Submitted" at bounding box center [422, 449] width 230 height 26
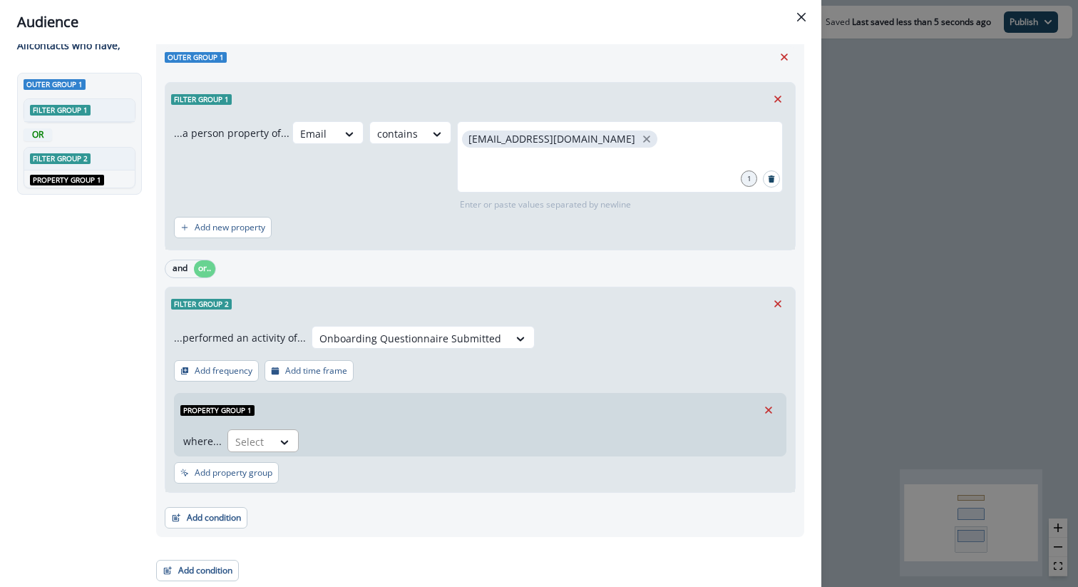
click at [267, 442] on div "Select" at bounding box center [250, 442] width 44 height 24
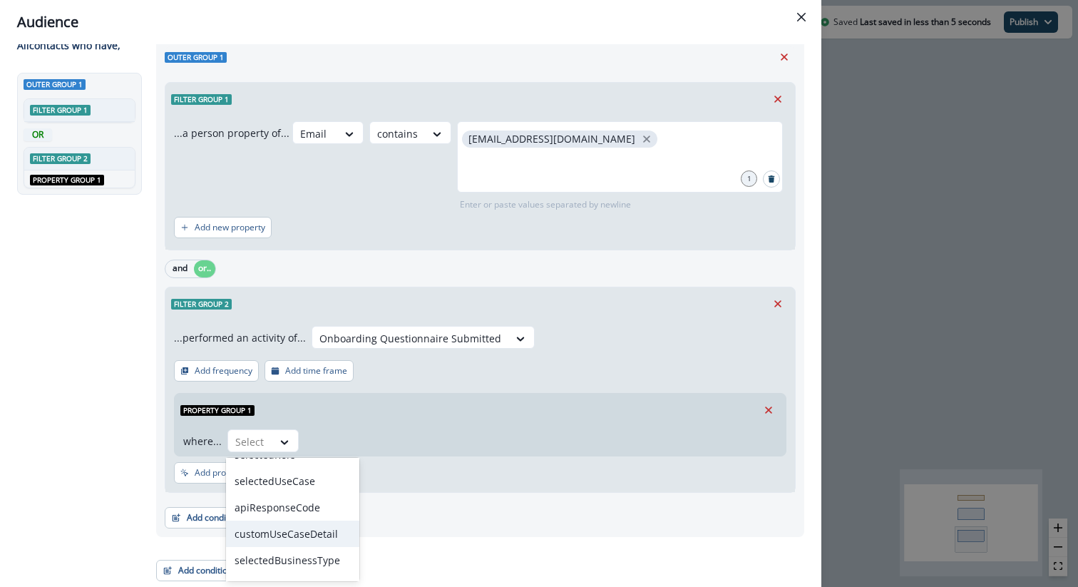
scroll to position [0, 0]
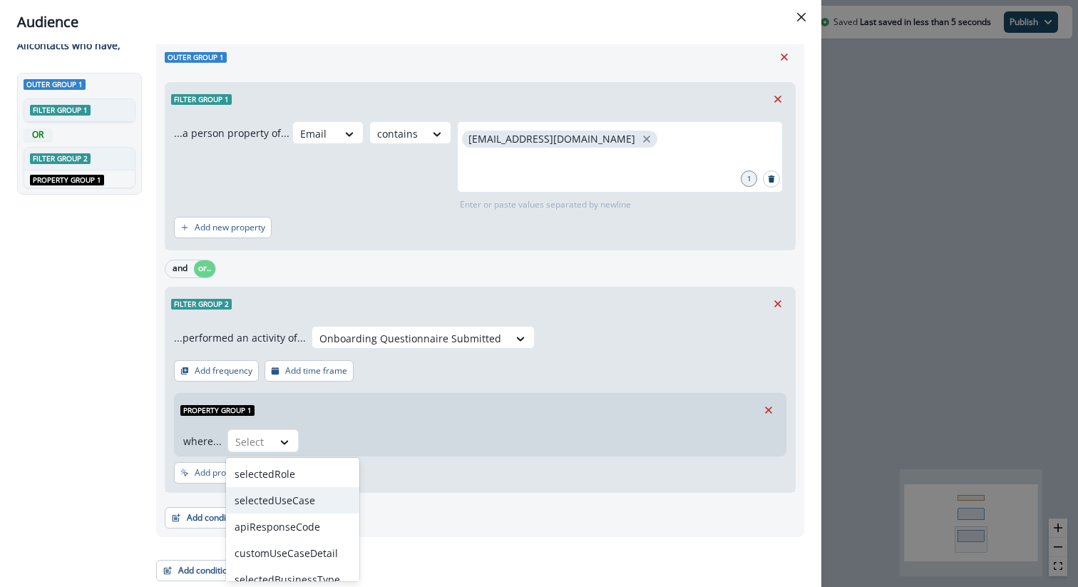
click at [292, 503] on div "selectedUseCase" at bounding box center [292, 500] width 133 height 26
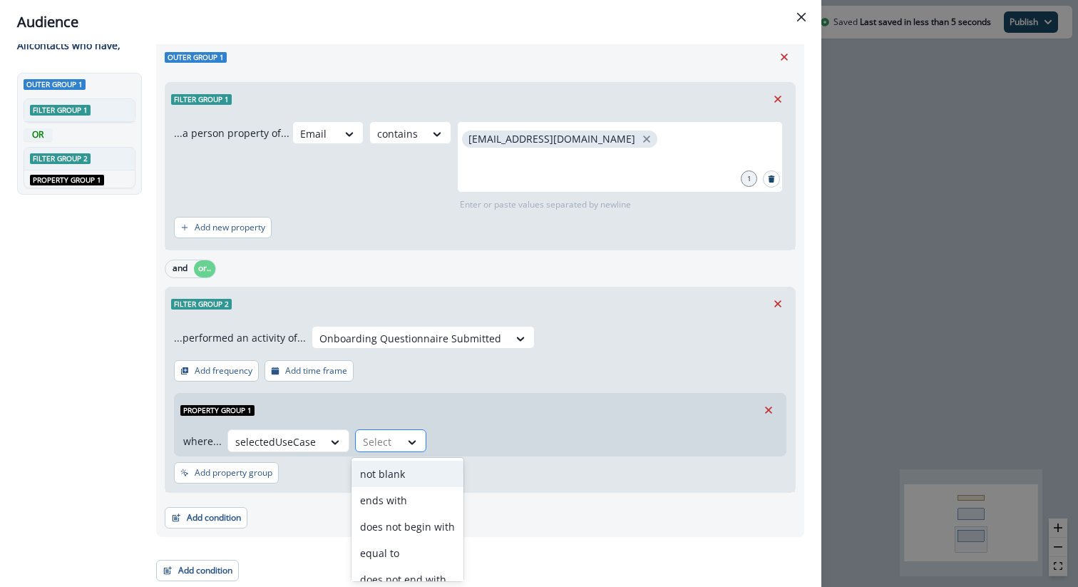
click at [394, 436] on div "Select" at bounding box center [378, 442] width 44 height 24
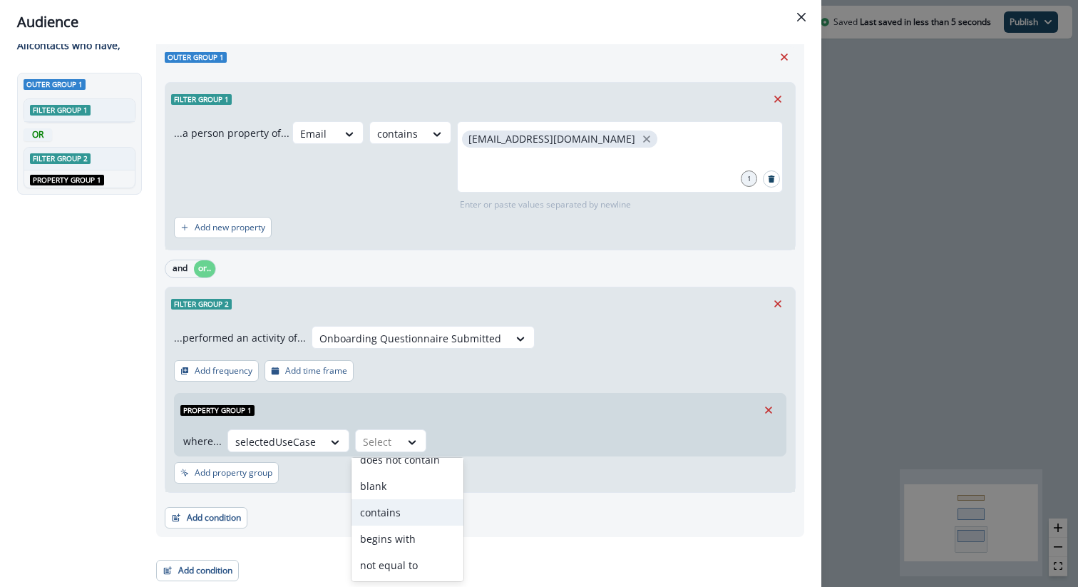
click at [392, 511] on div "contains" at bounding box center [408, 512] width 112 height 26
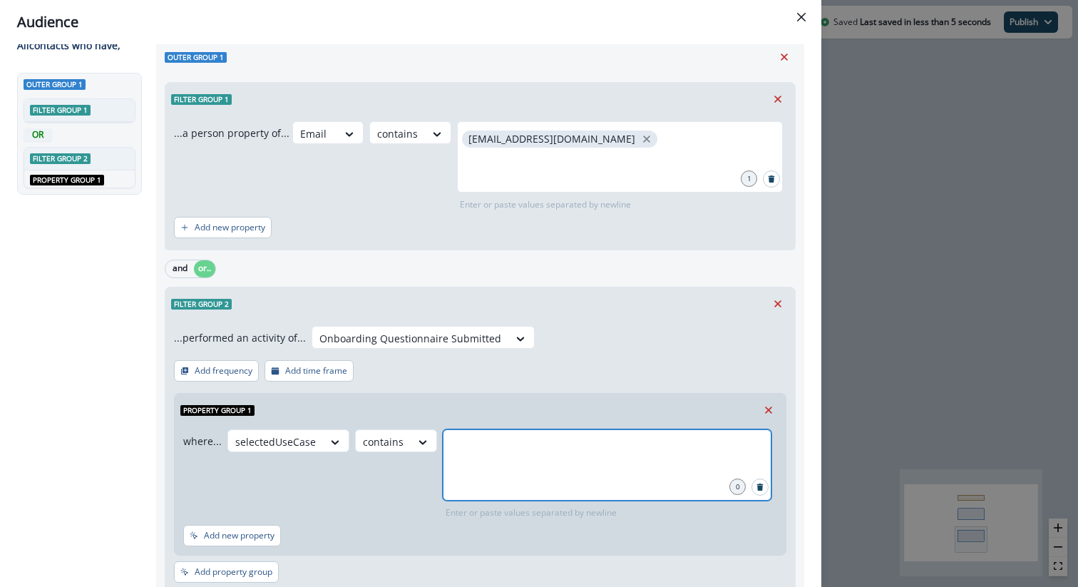
click at [514, 441] on input "text" at bounding box center [607, 447] width 324 height 29
type input "******"
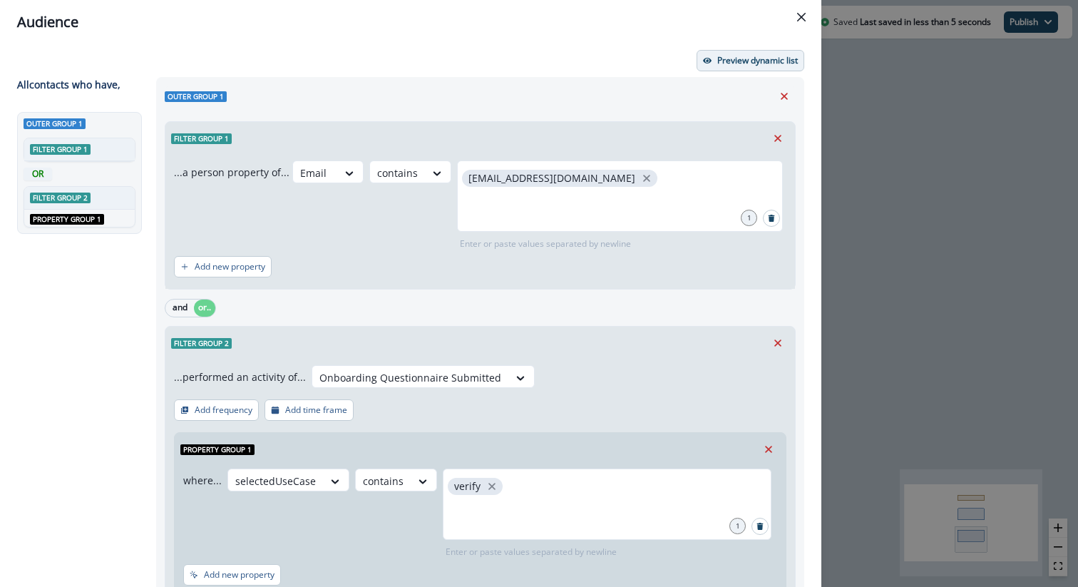
click at [711, 66] on button "Preview dynamic list" at bounding box center [751, 60] width 108 height 21
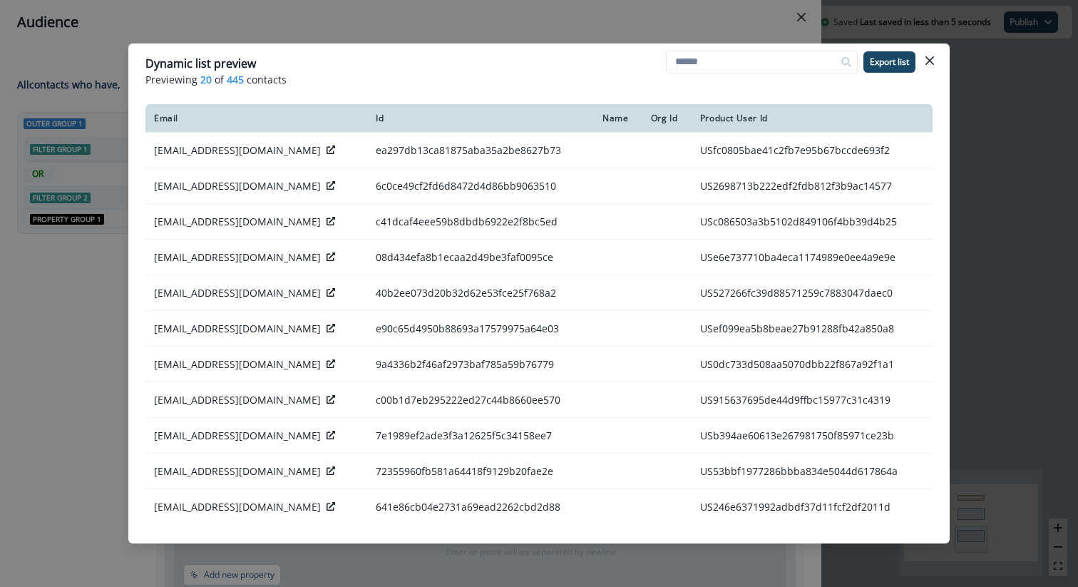
scroll to position [331, 0]
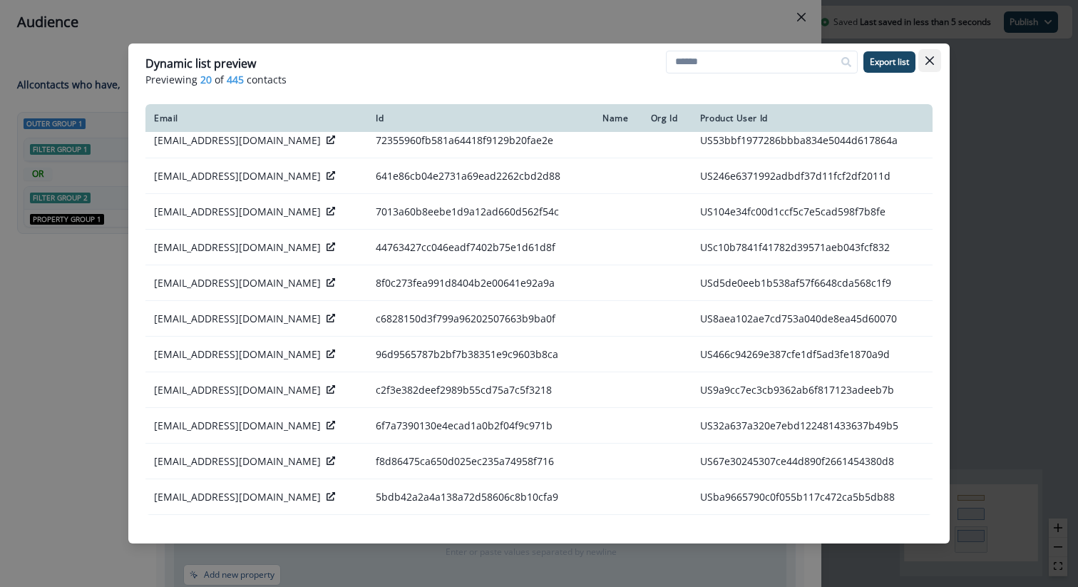
click at [926, 61] on icon "Close" at bounding box center [930, 60] width 9 height 9
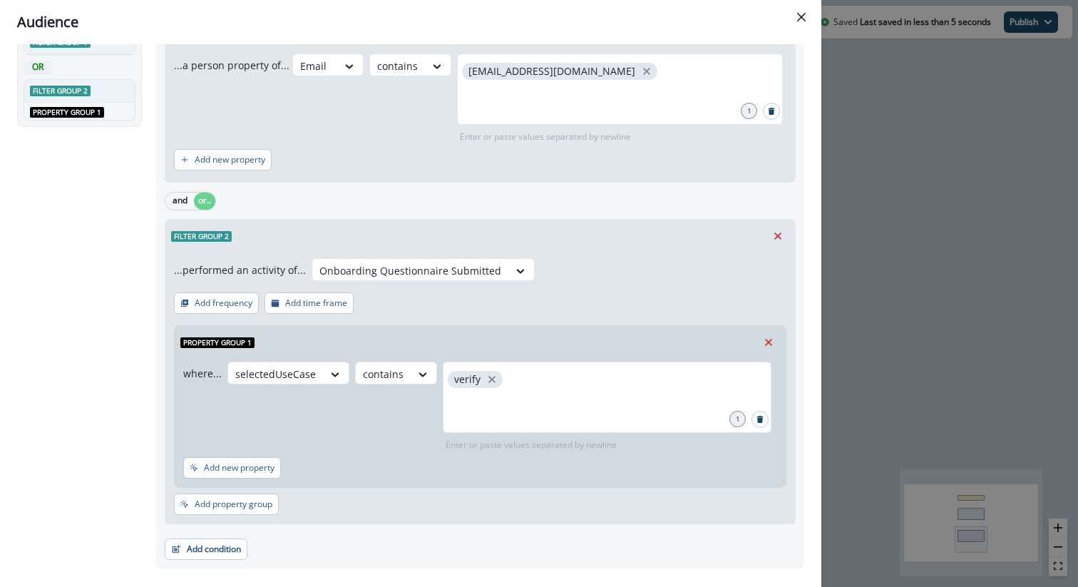
scroll to position [138, 0]
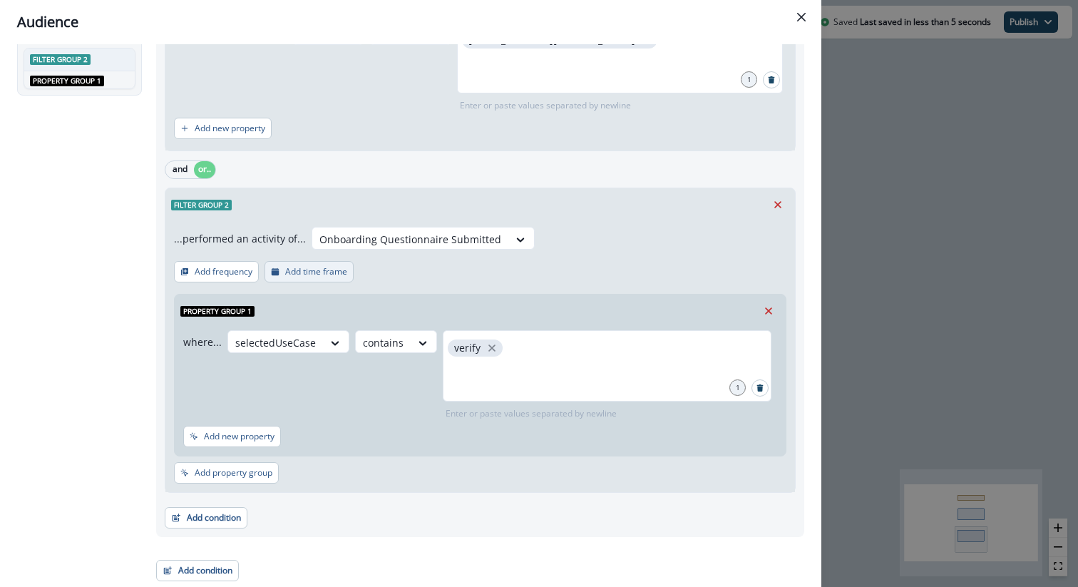
click at [322, 267] on p "Add time frame" at bounding box center [316, 272] width 62 height 10
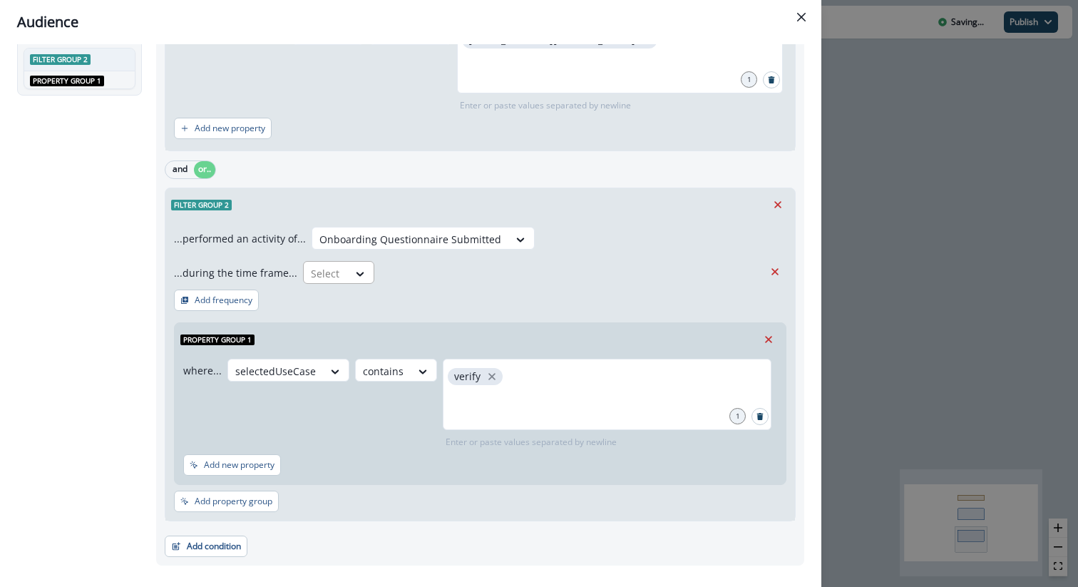
click at [334, 276] on div at bounding box center [326, 274] width 30 height 18
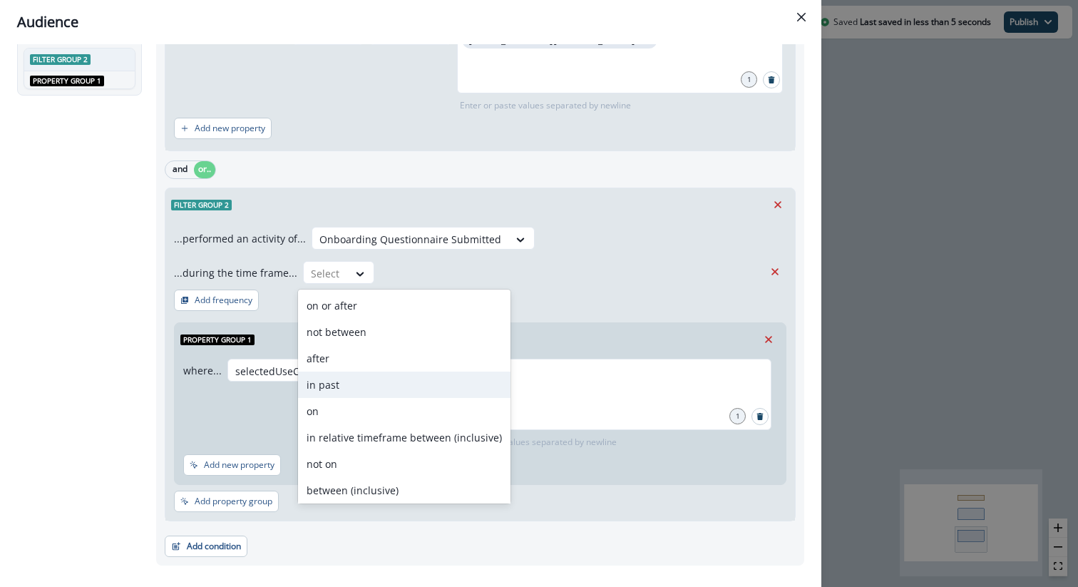
click at [353, 381] on div "in past" at bounding box center [404, 385] width 213 height 26
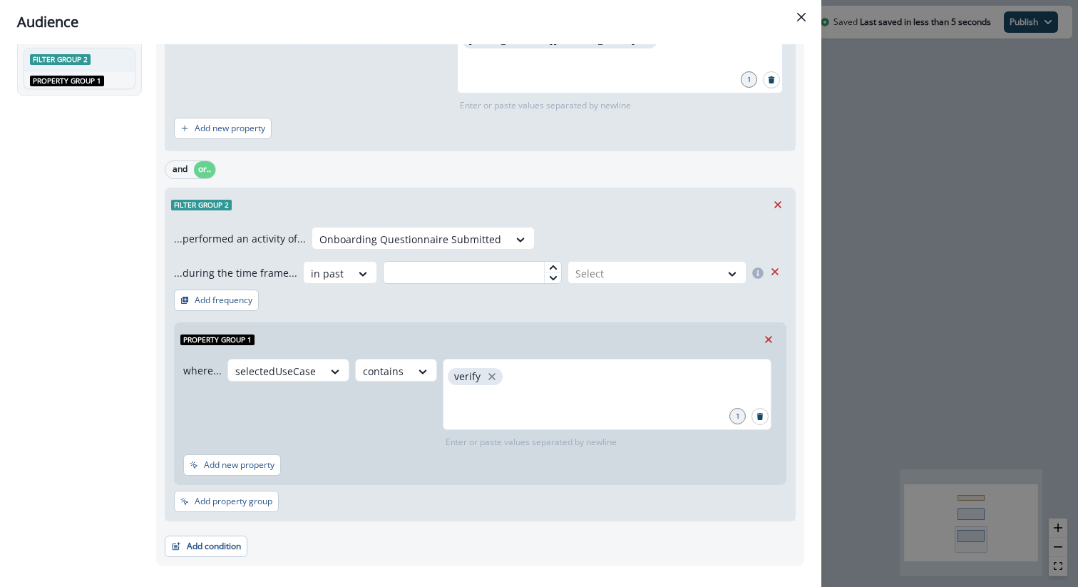
click at [512, 272] on input "text" at bounding box center [472, 272] width 179 height 23
type input "*"
click at [549, 265] on icon at bounding box center [553, 267] width 9 height 9
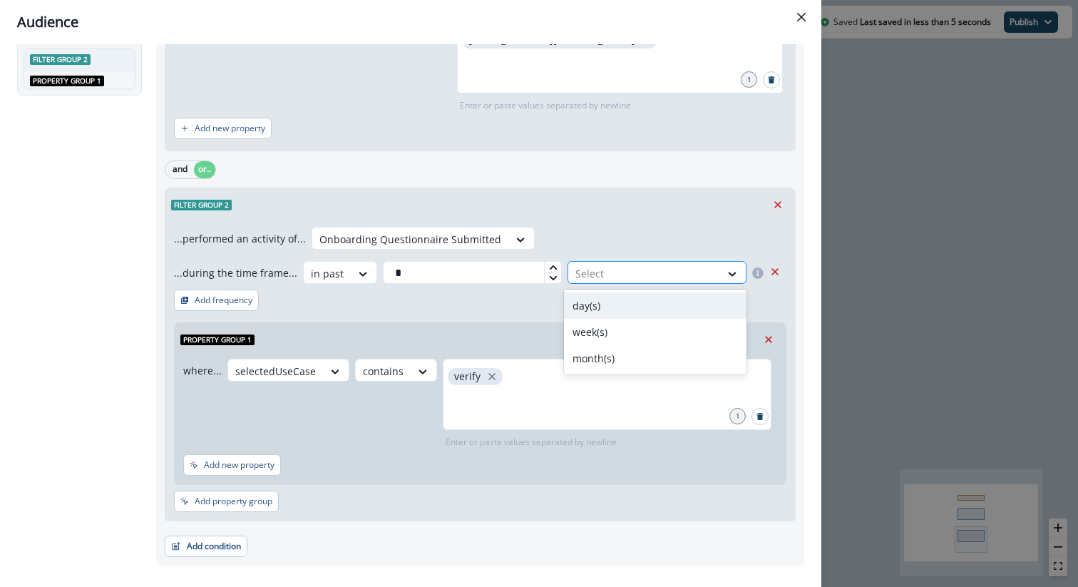
click at [605, 271] on div at bounding box center [644, 274] width 138 height 18
click at [604, 307] on div "day(s)" at bounding box center [655, 305] width 183 height 26
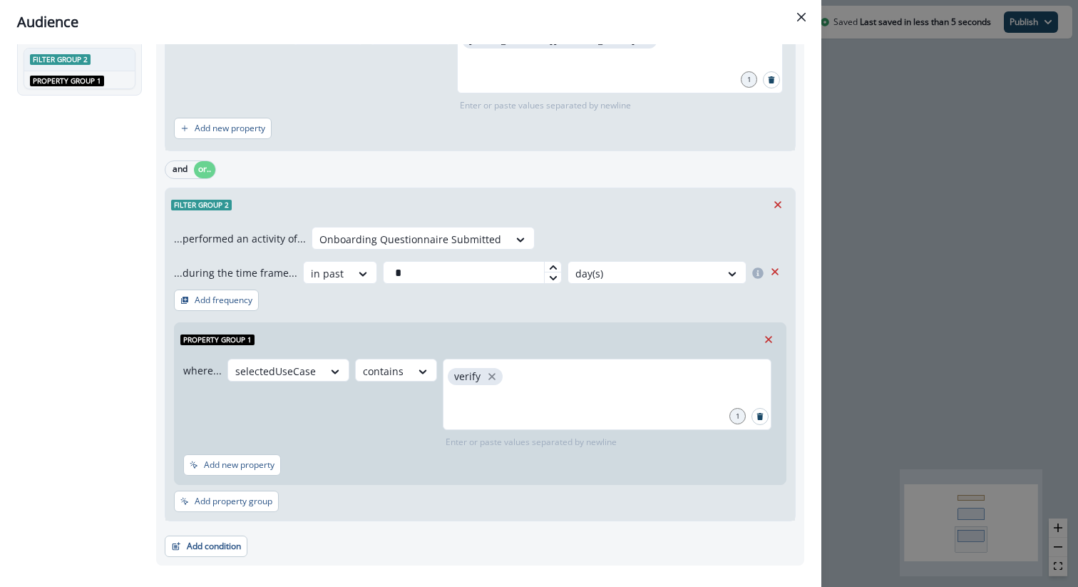
click at [538, 319] on div "Property group 1 where... selectedUseCase contains verify 1 Enter or paste valu…" at bounding box center [480, 401] width 613 height 168
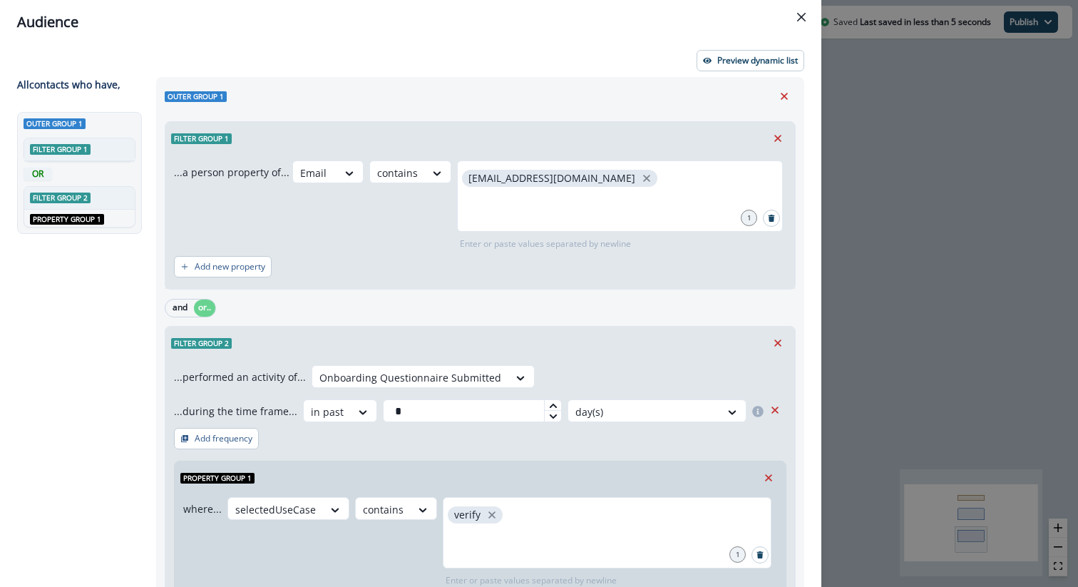
click at [620, 69] on div "Preview dynamic list" at bounding box center [410, 60] width 787 height 21
click at [710, 68] on button "Preview dynamic list" at bounding box center [751, 60] width 108 height 21
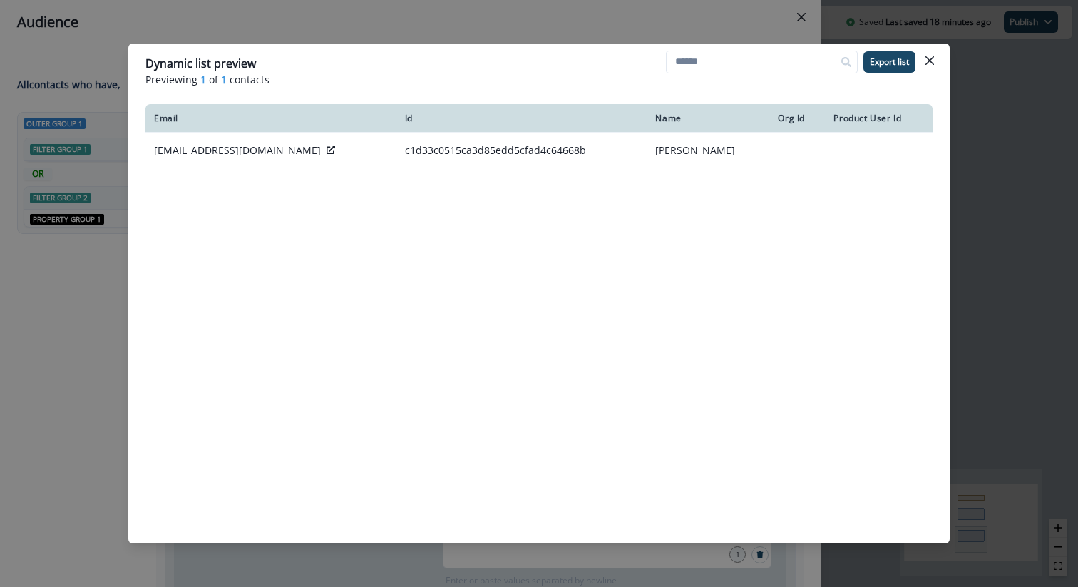
click at [986, 208] on div "Dynamic list preview Previewing 1 of 1 contacts Export list Email Id Name Org I…" at bounding box center [539, 293] width 1078 height 587
